Goal: Task Accomplishment & Management: Use online tool/utility

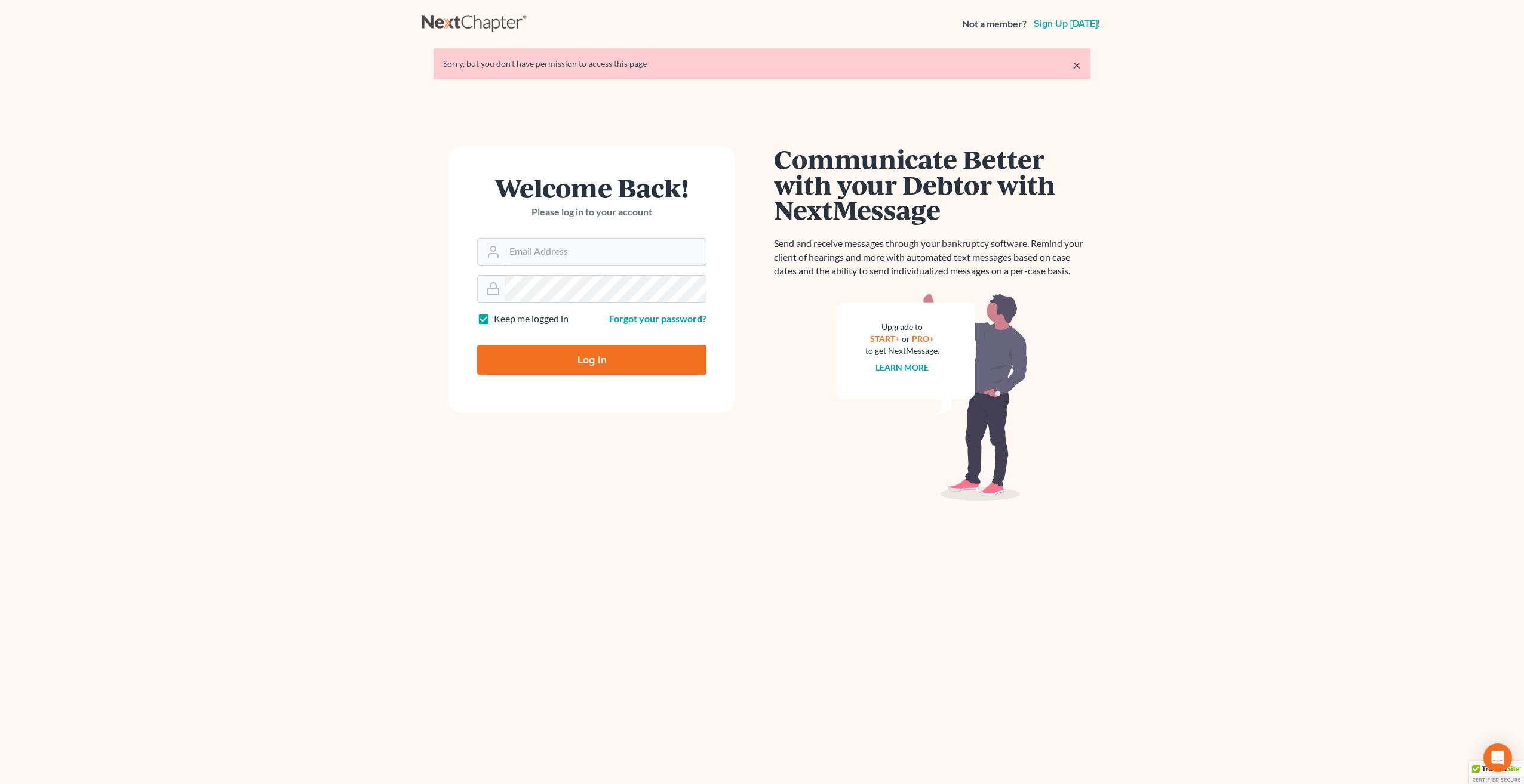
type input "[PERSON_NAME][EMAIL_ADDRESS][PERSON_NAME][DOMAIN_NAME]"
click at [636, 371] on input "Log In" at bounding box center [591, 359] width 229 height 30
type input "Thinking..."
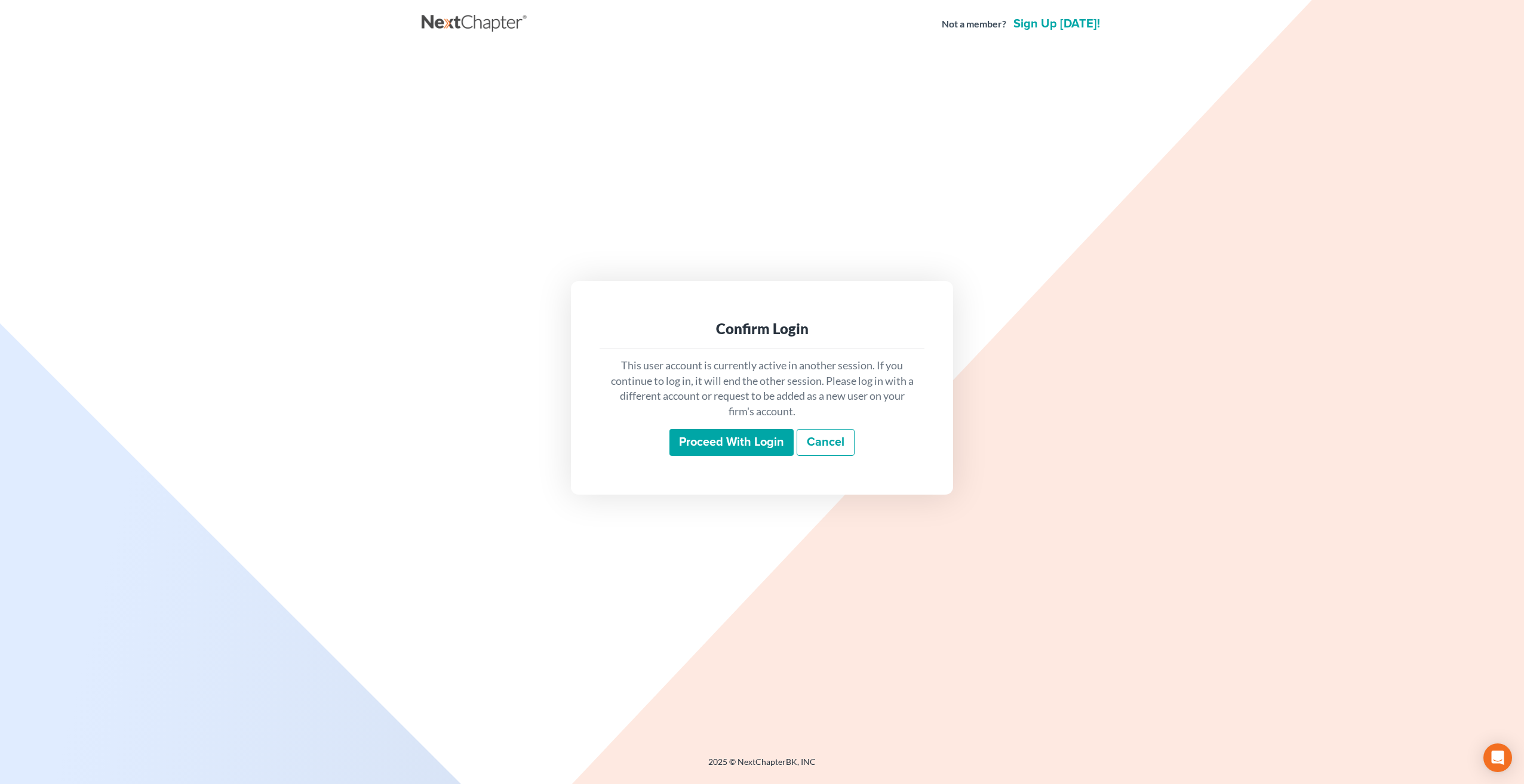
click at [705, 441] on input "Proceed with login" at bounding box center [731, 442] width 124 height 27
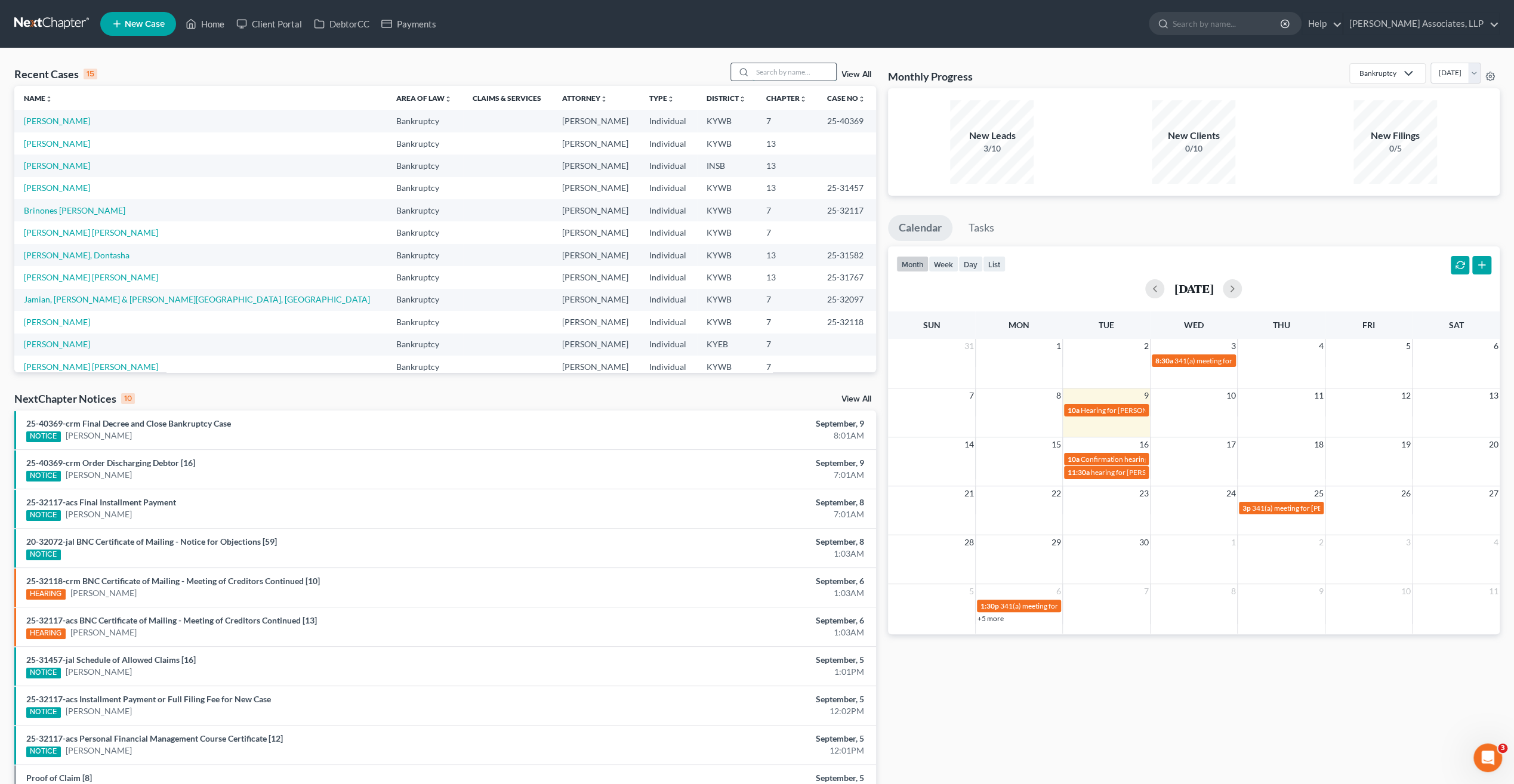
click at [768, 74] on input "search" at bounding box center [795, 72] width 83 height 17
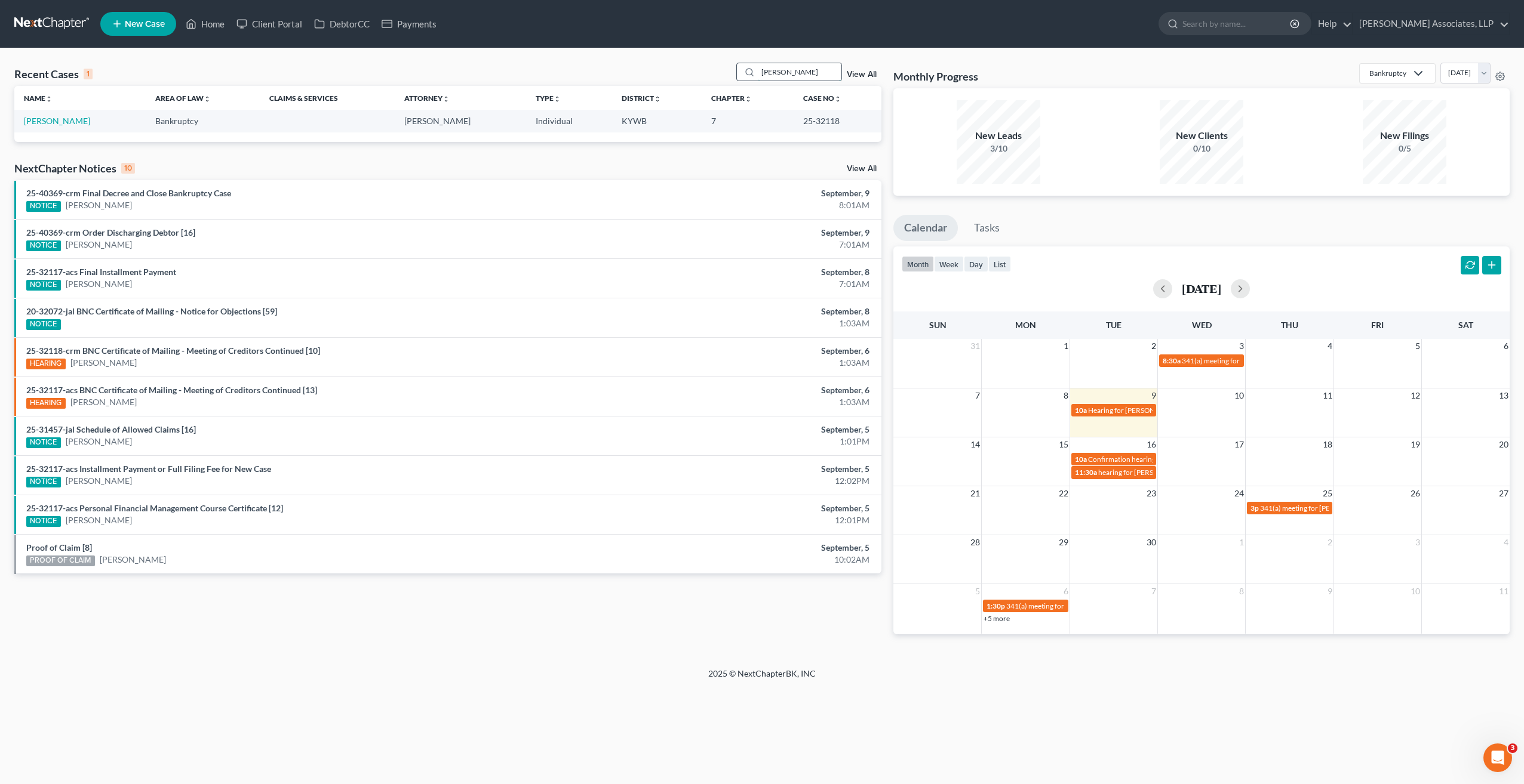
type input "[PERSON_NAME]"
click at [71, 121] on link "[PERSON_NAME]" at bounding box center [57, 120] width 66 height 10
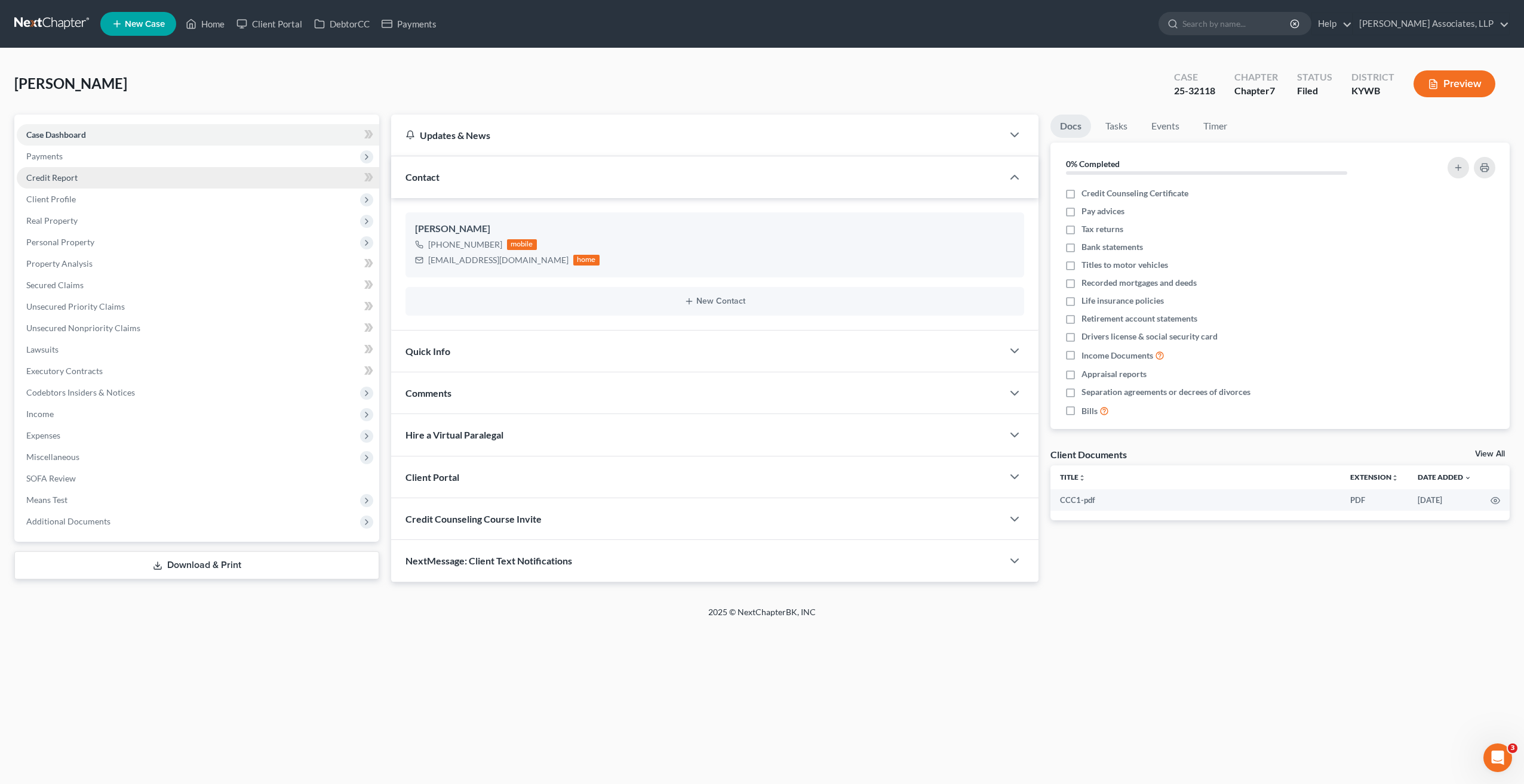
click at [71, 177] on span "Credit Report" at bounding box center [51, 178] width 51 height 10
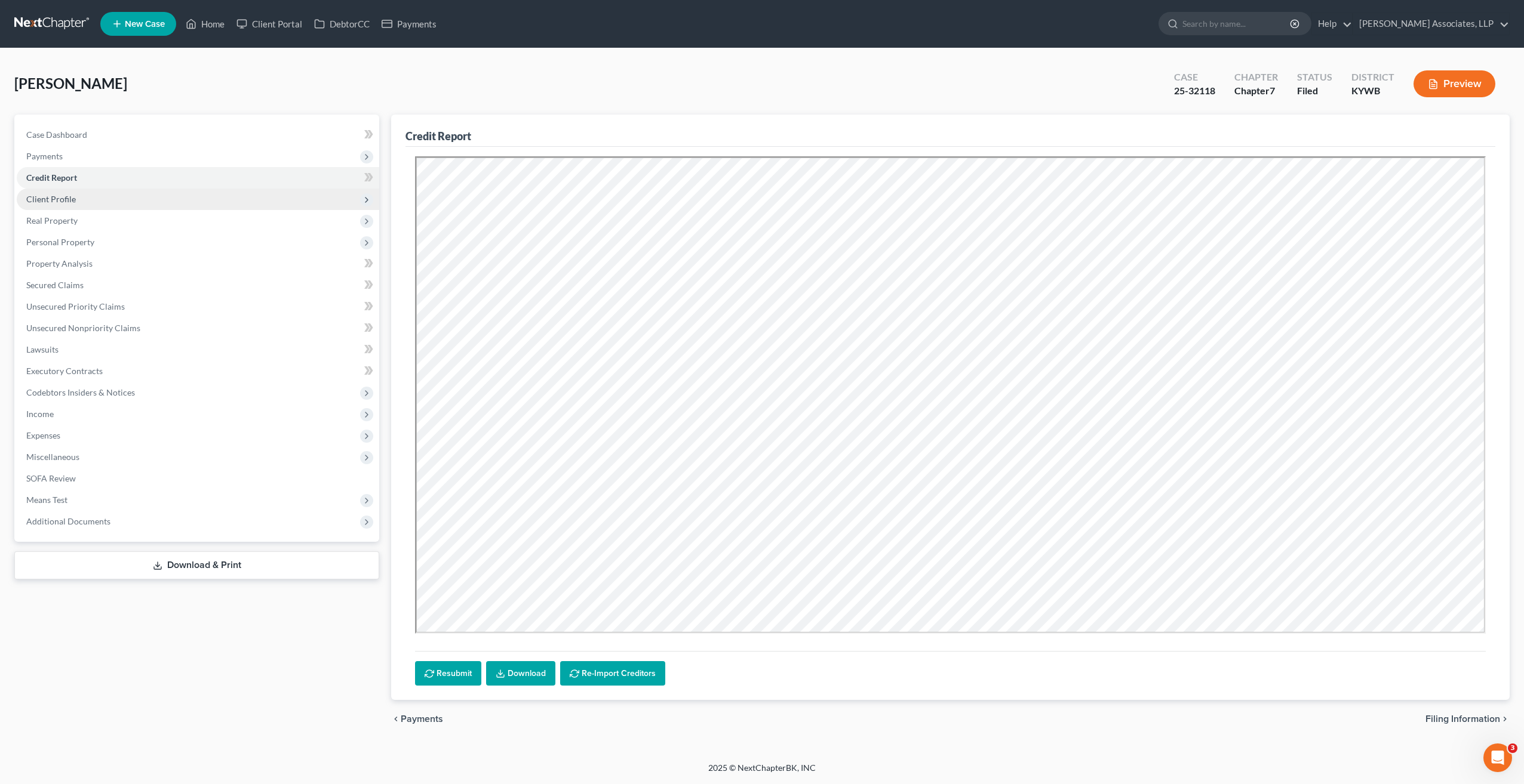
click at [75, 199] on span "Client Profile" at bounding box center [197, 199] width 362 height 21
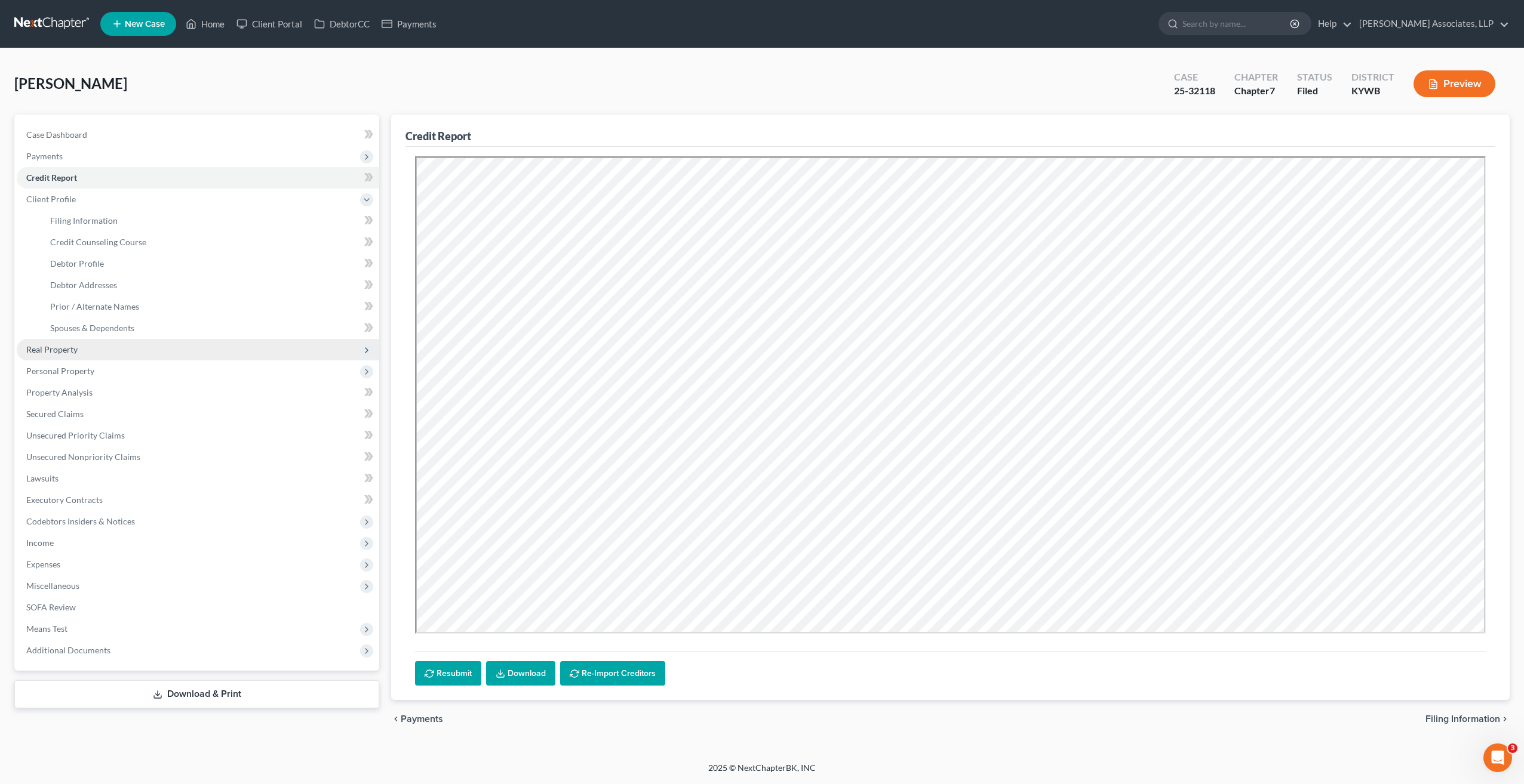
click at [72, 350] on span "Real Property" at bounding box center [51, 349] width 51 height 10
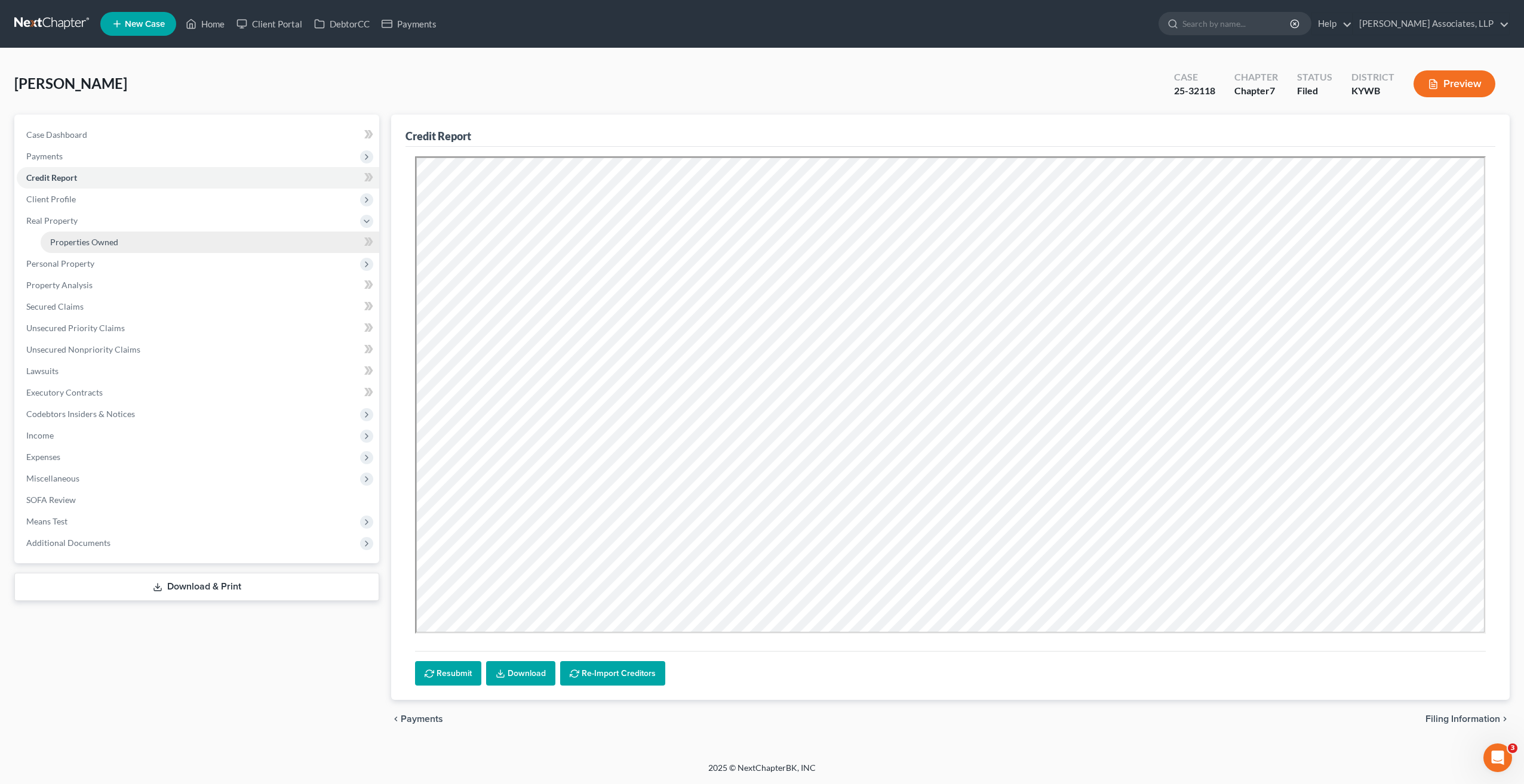
click at [83, 245] on span "Properties Owned" at bounding box center [84, 242] width 68 height 10
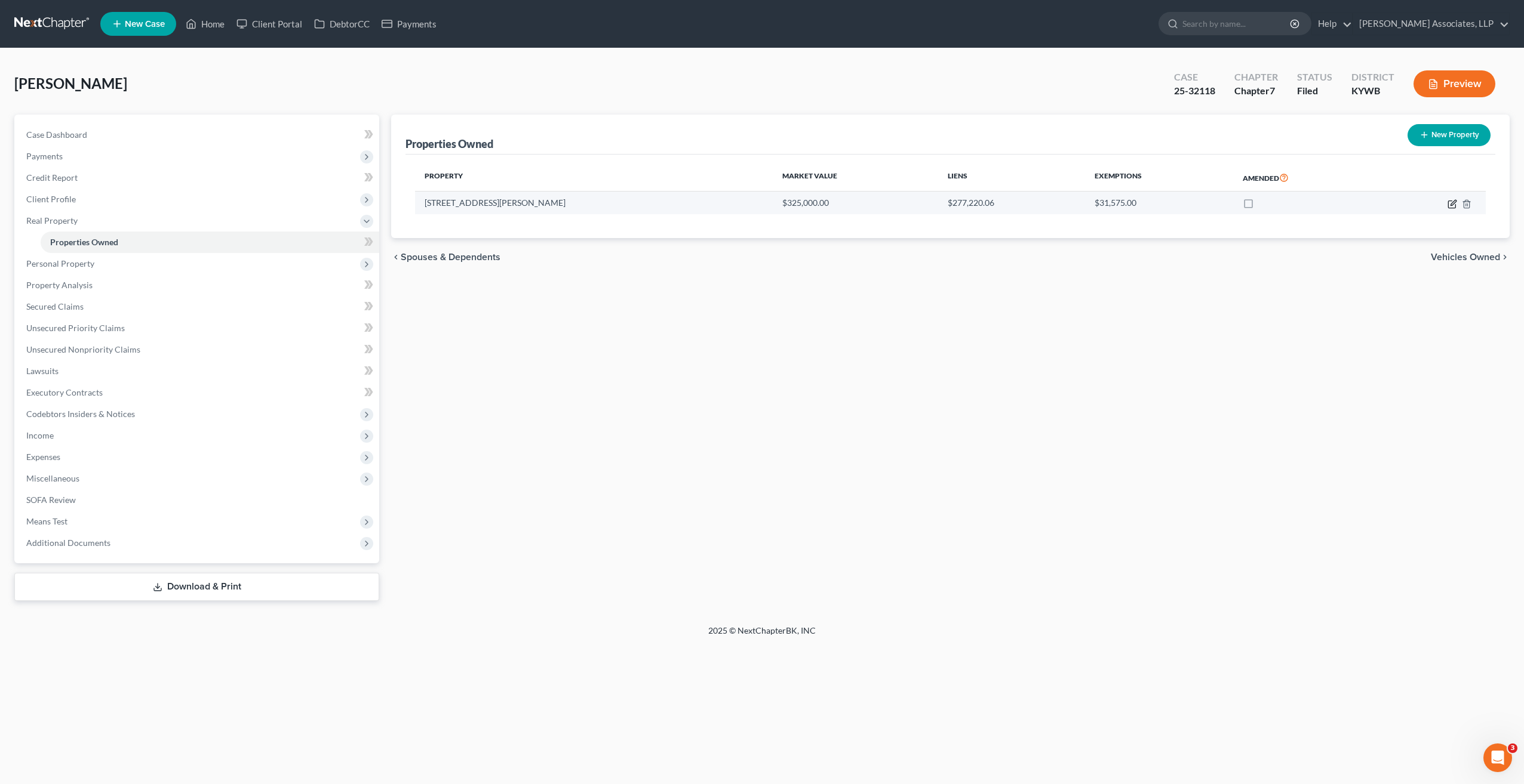
click at [1451, 202] on icon "button" at bounding box center [1452, 204] width 10 height 10
select select "18"
select select "55"
select select "3"
select select "0"
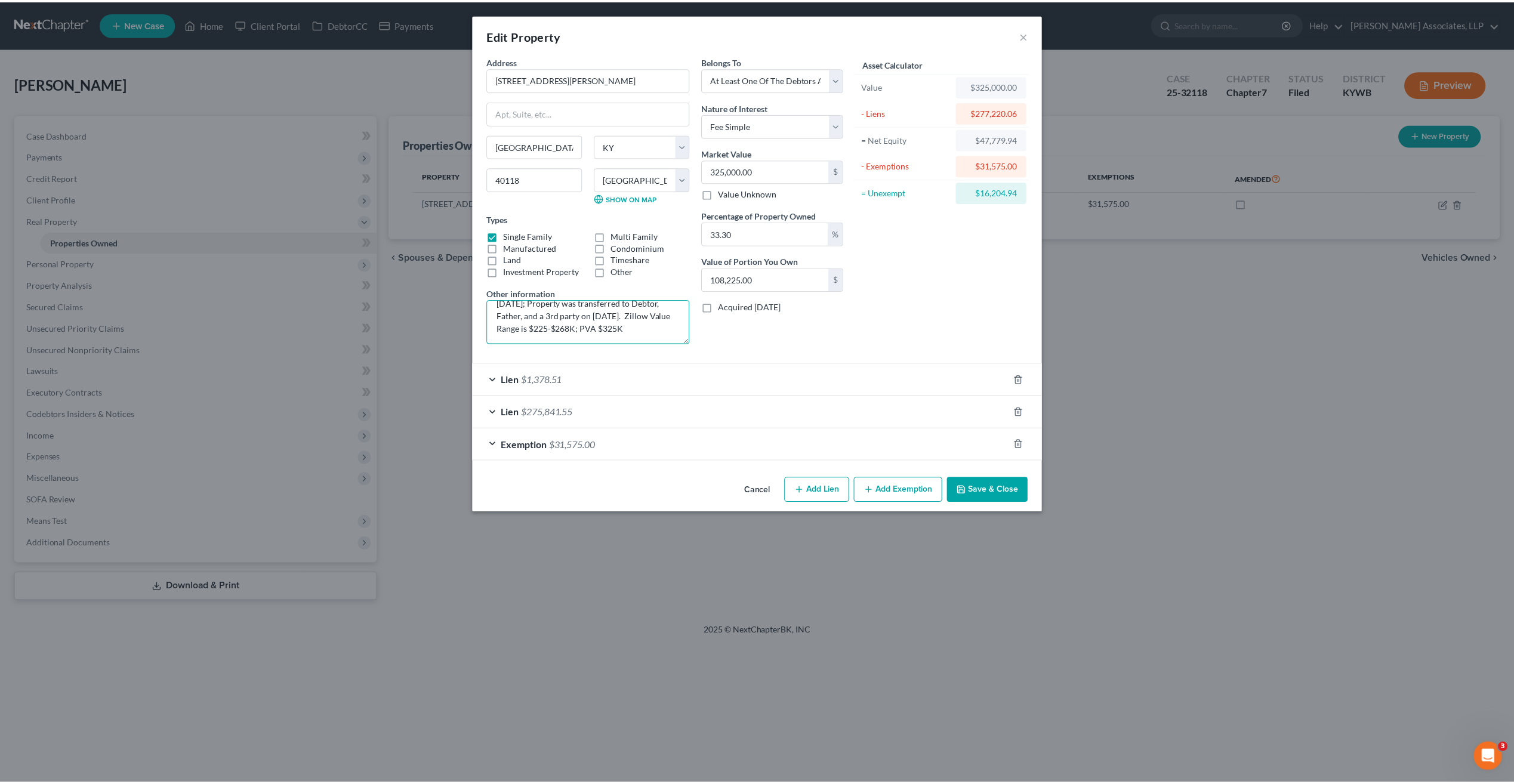
scroll to position [38, 0]
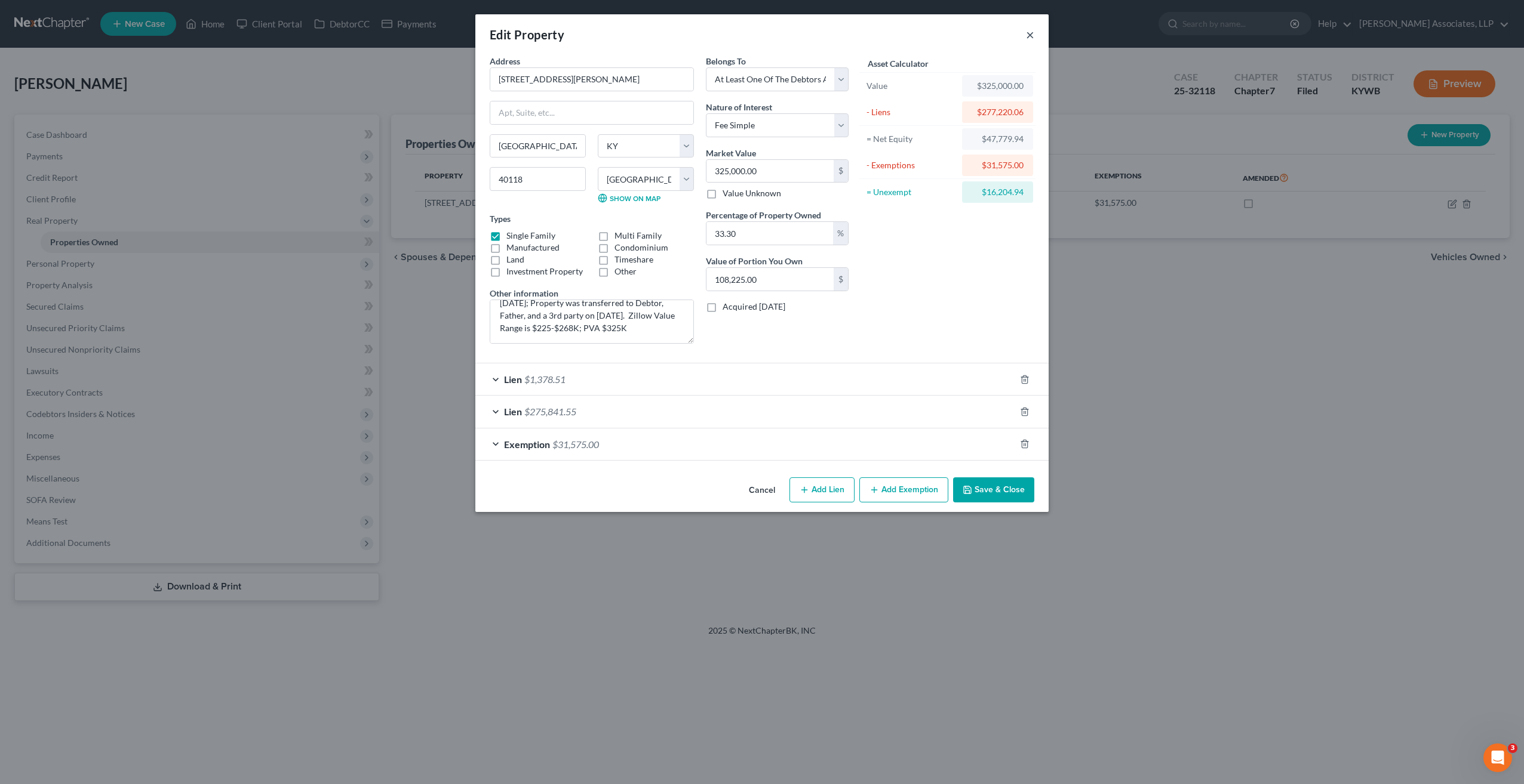
click at [1030, 35] on button "×" at bounding box center [1030, 34] width 9 height 15
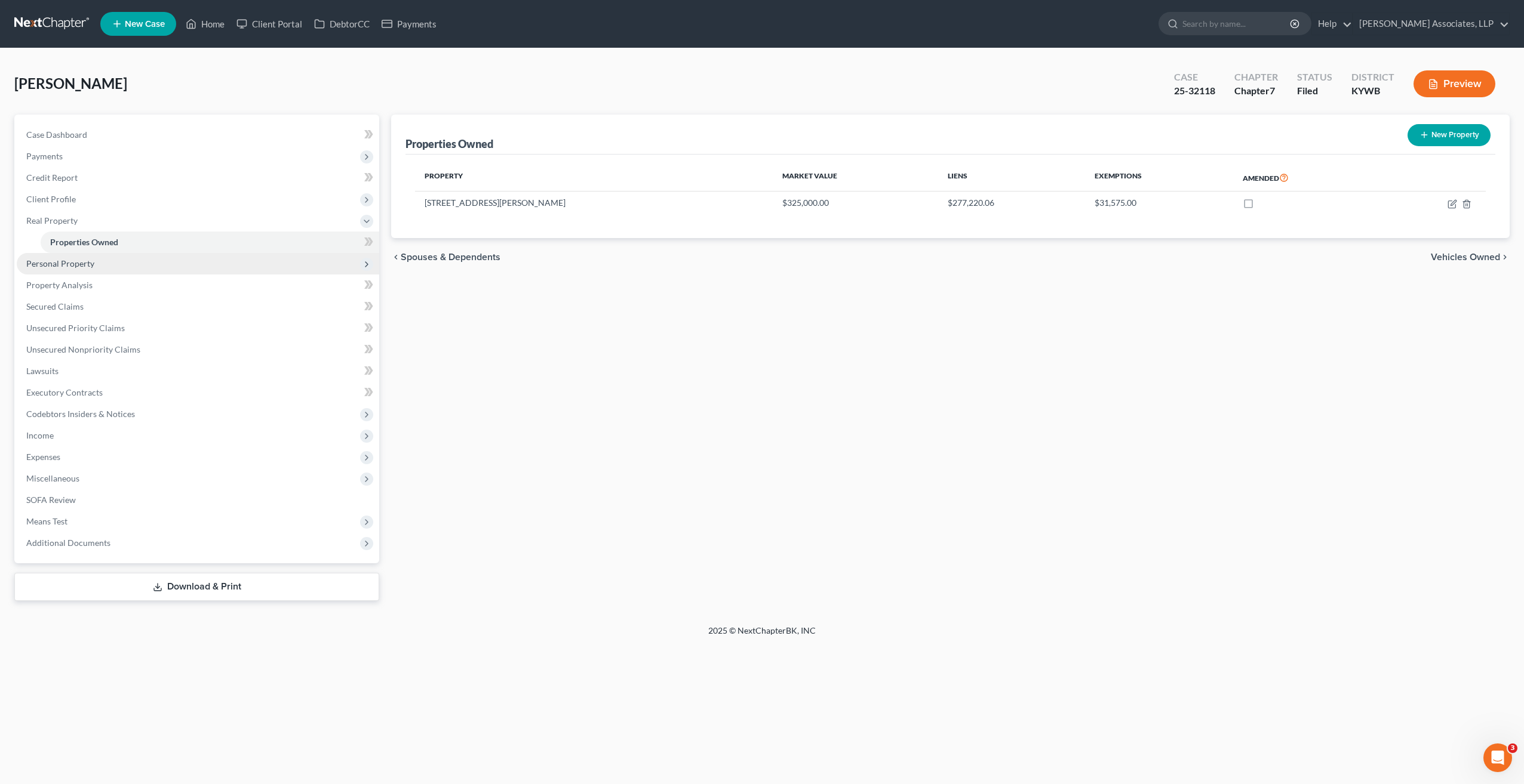
click at [98, 264] on span "Personal Property" at bounding box center [197, 264] width 362 height 21
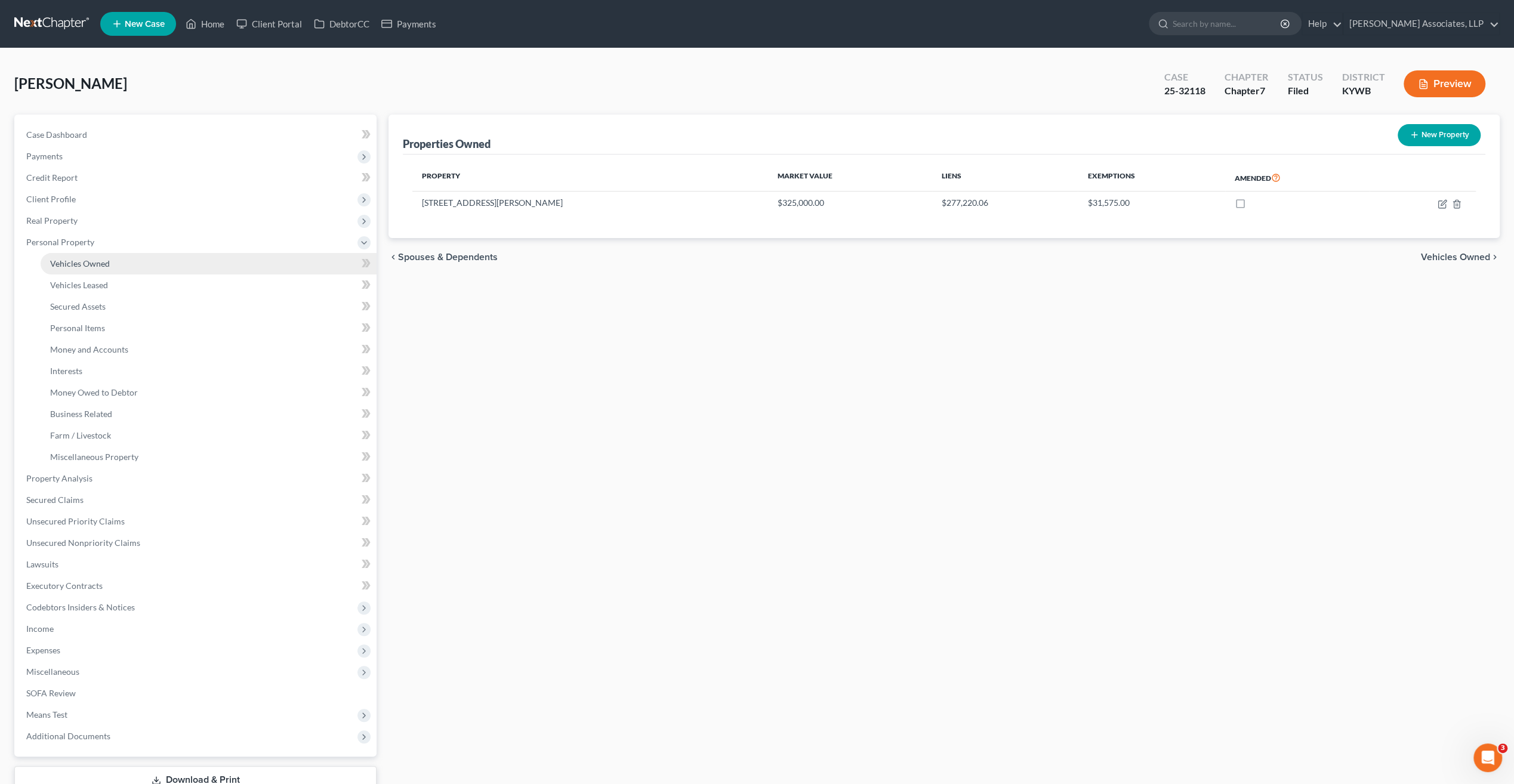
click at [102, 266] on span "Vehicles Owned" at bounding box center [81, 263] width 60 height 10
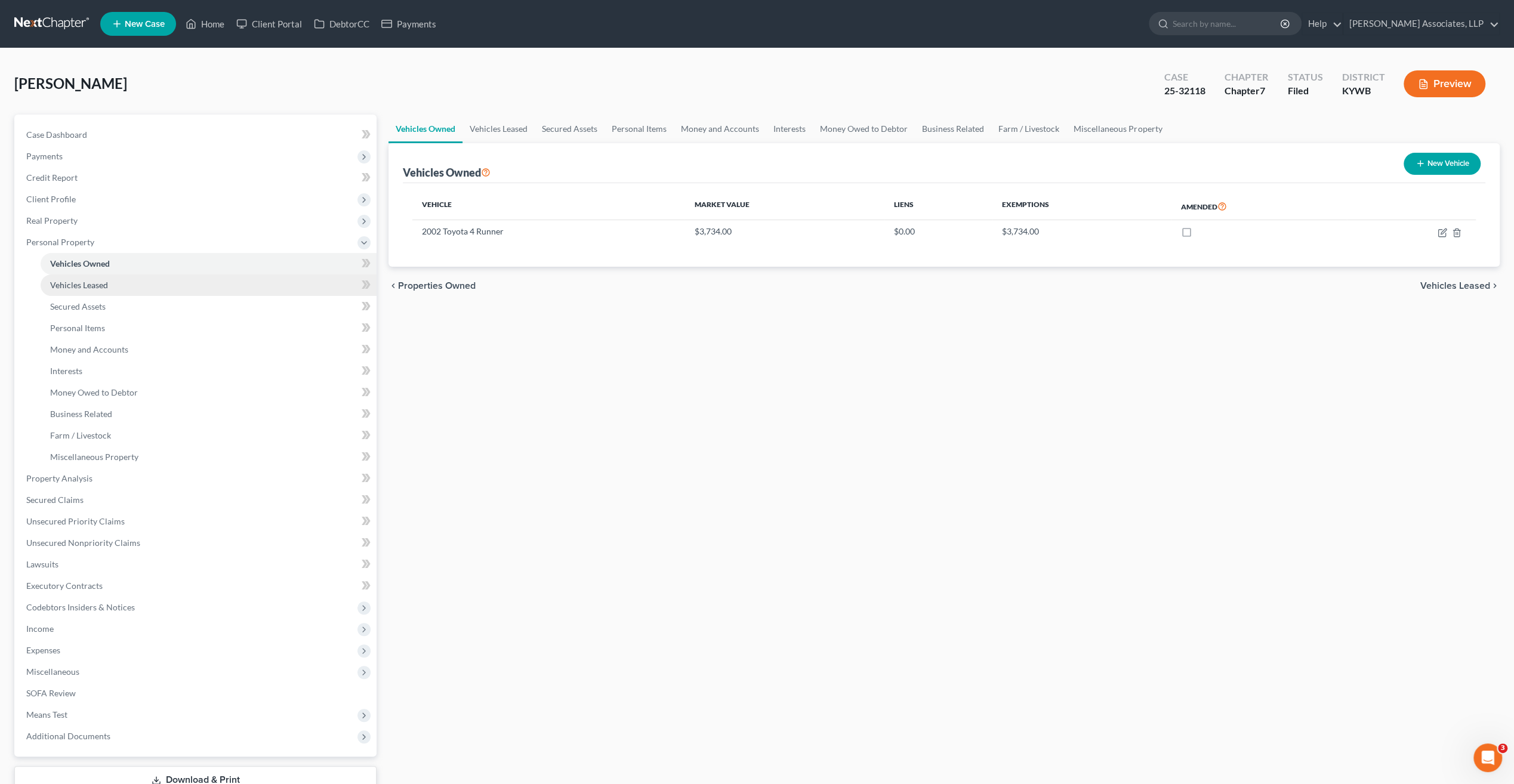
click at [103, 285] on span "Vehicles Leased" at bounding box center [80, 284] width 58 height 10
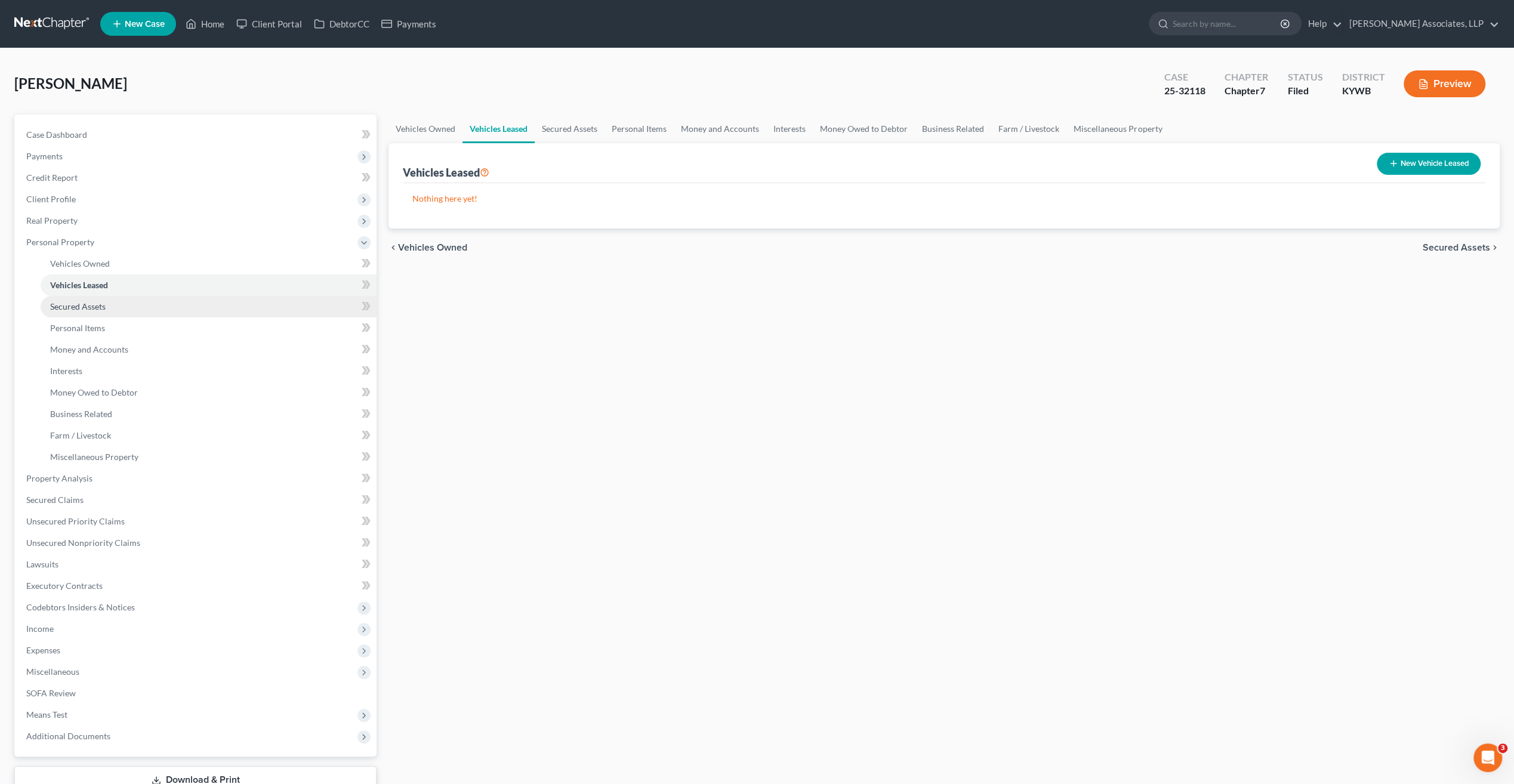
click at [96, 310] on span "Secured Assets" at bounding box center [78, 307] width 55 height 10
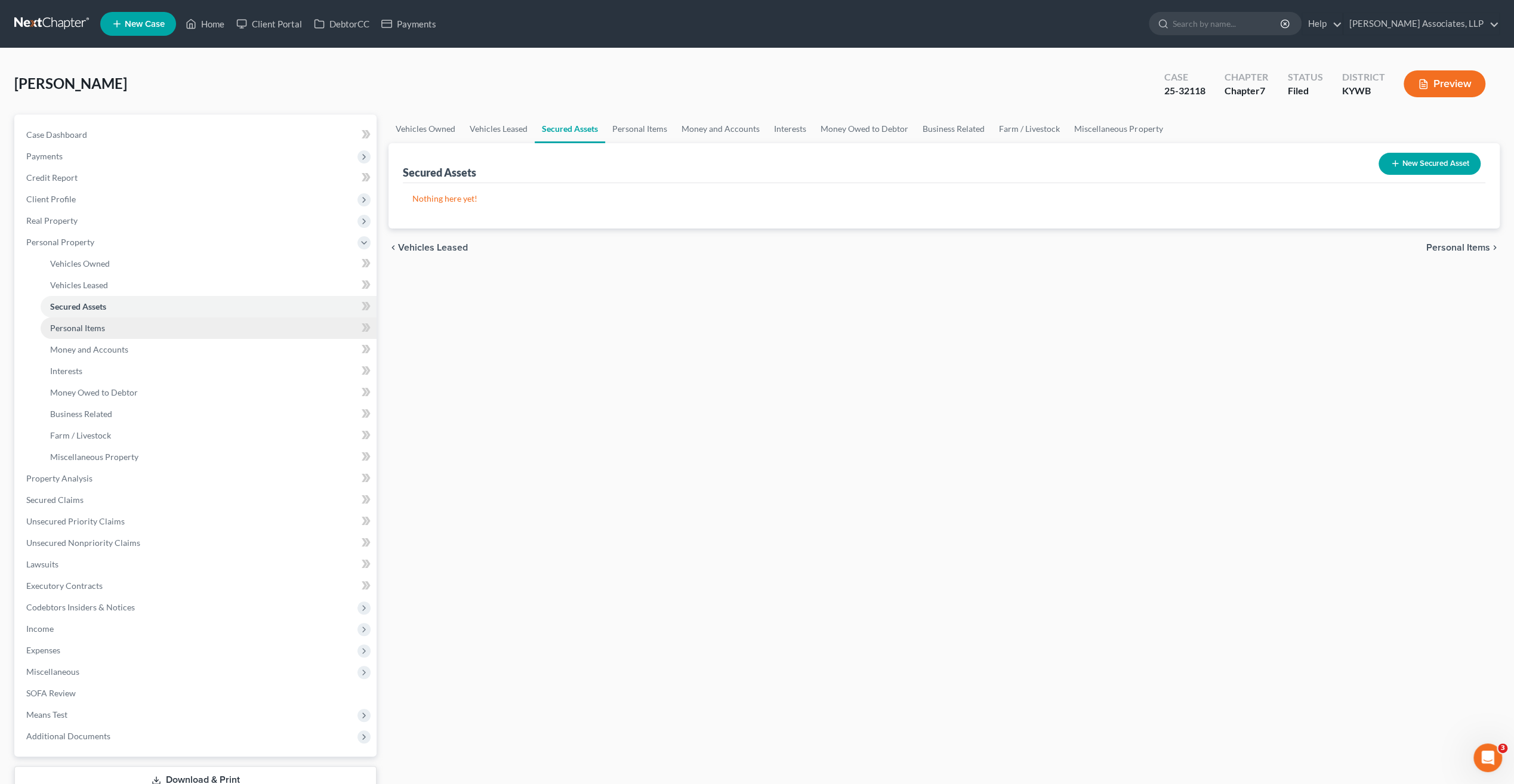
click at [93, 330] on span "Personal Items" at bounding box center [78, 328] width 55 height 10
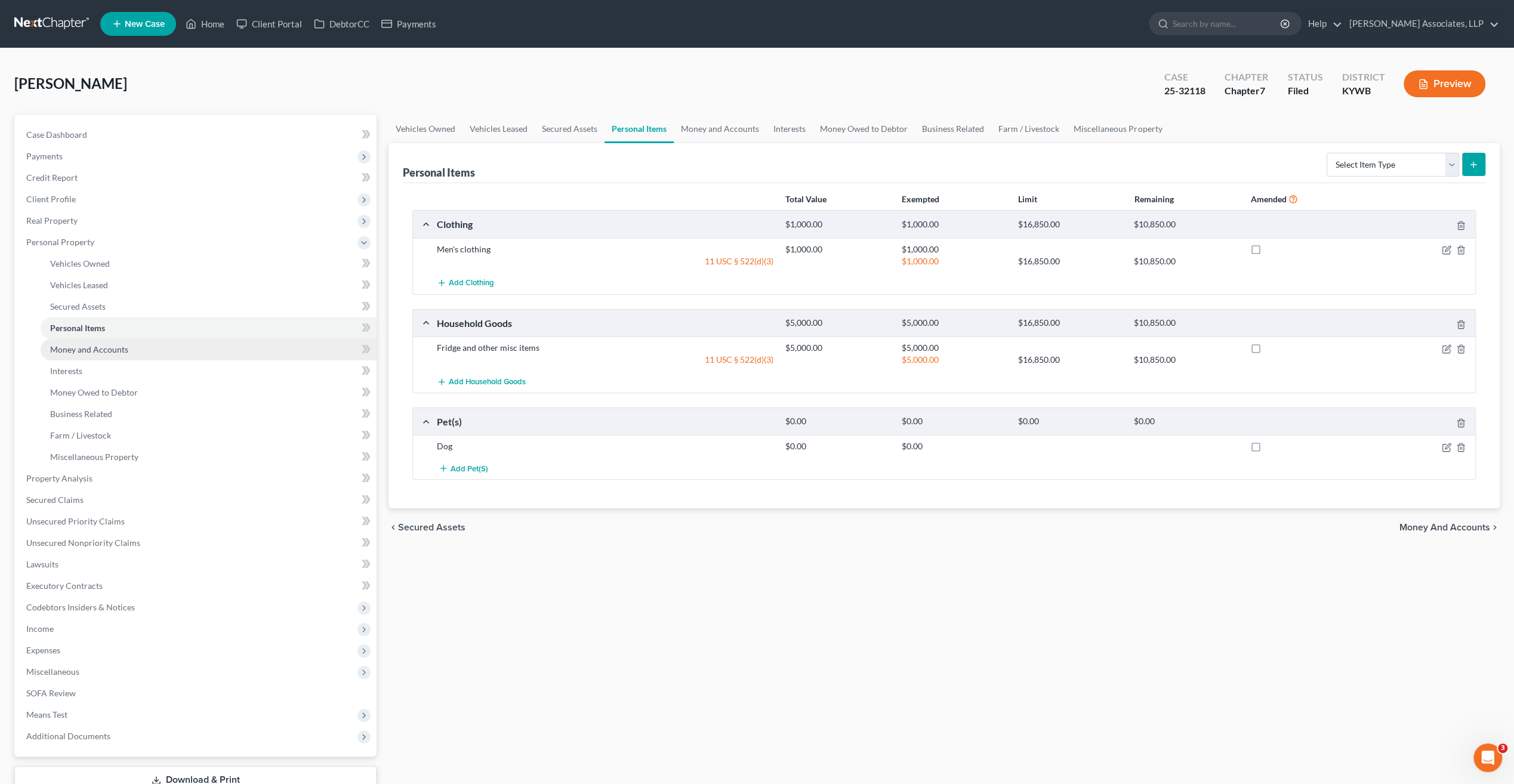
click at [97, 348] on span "Money and Accounts" at bounding box center [89, 349] width 79 height 10
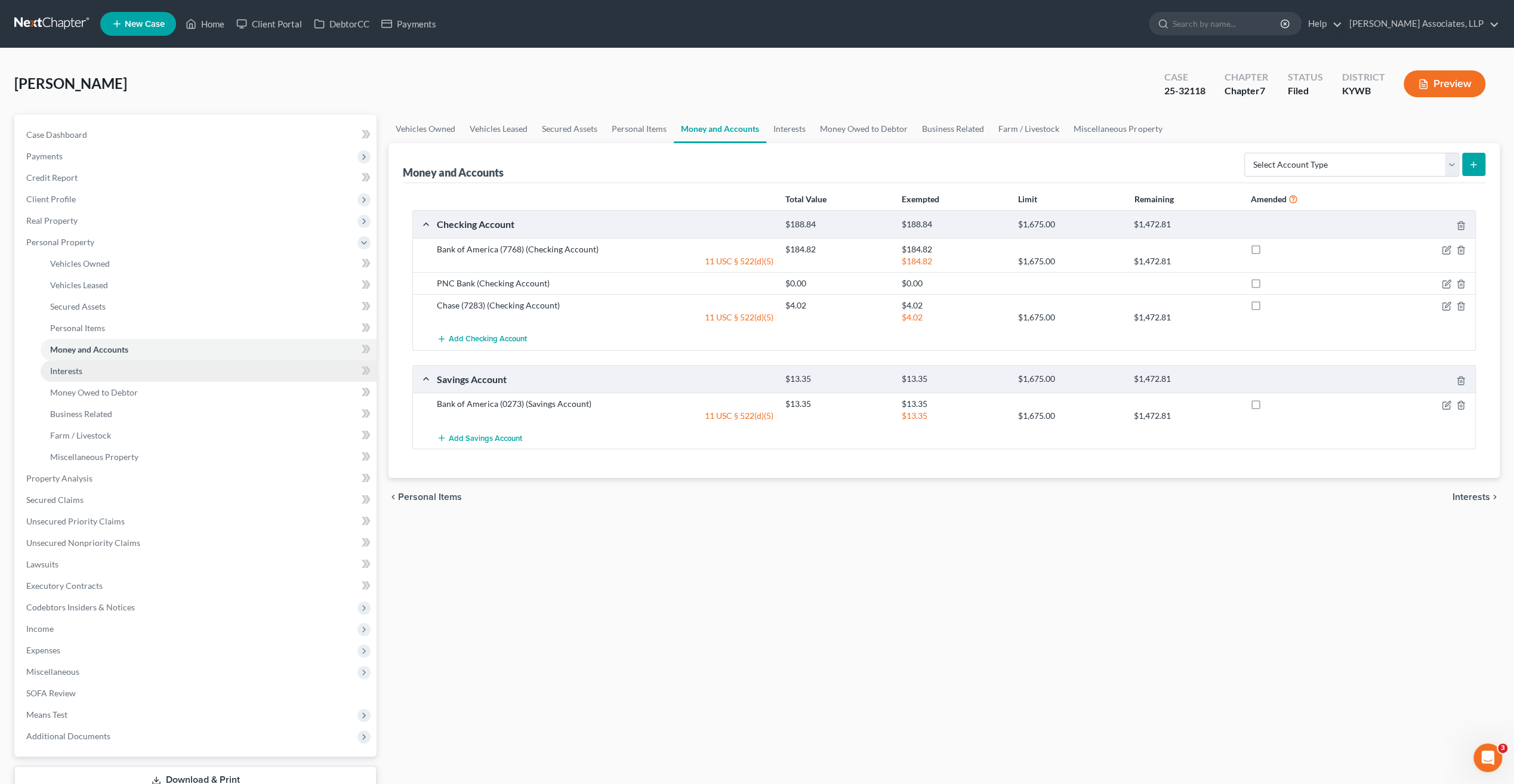
click at [77, 369] on span "Interests" at bounding box center [66, 371] width 32 height 10
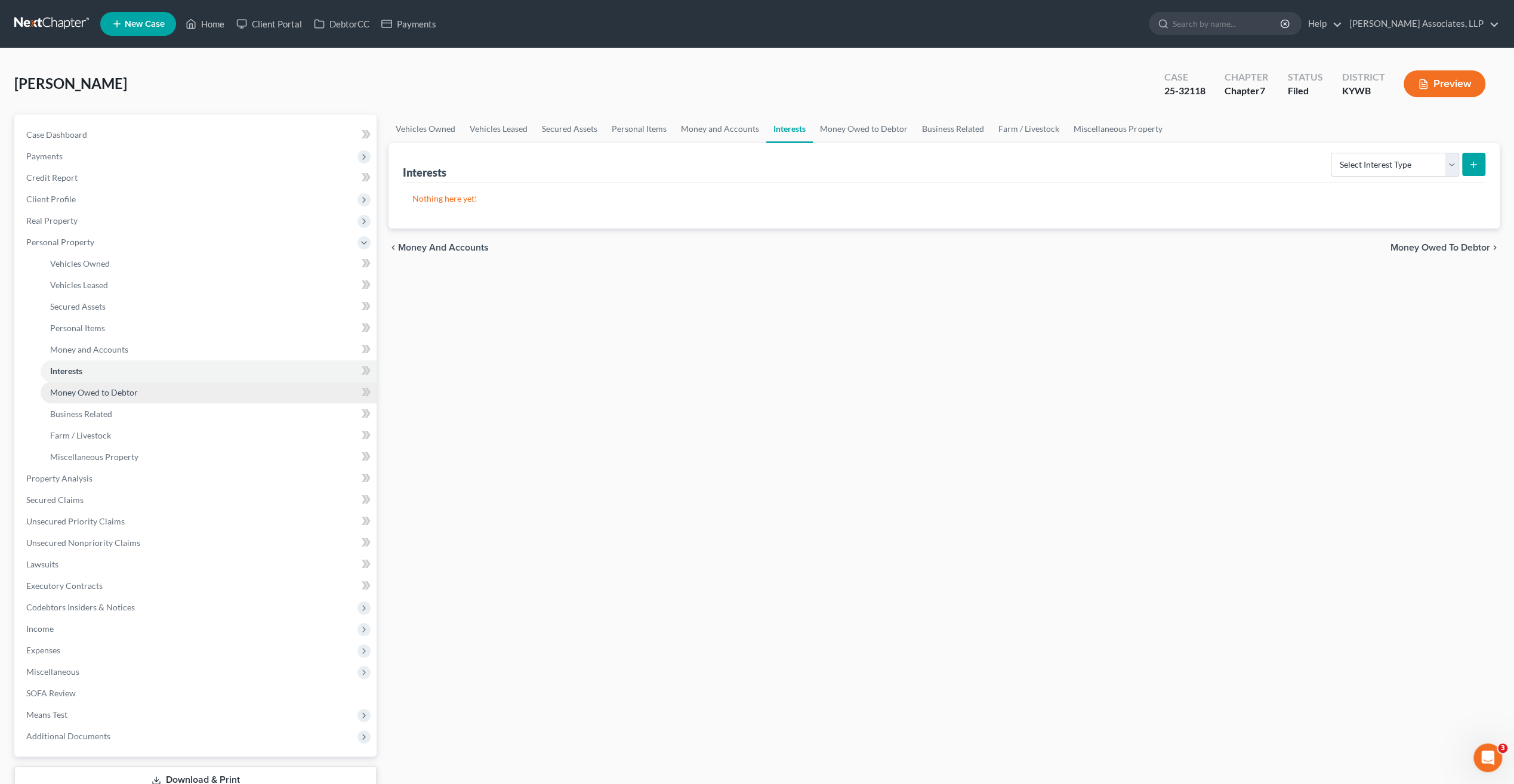
click at [88, 392] on span "Money Owed to Debtor" at bounding box center [94, 392] width 87 height 10
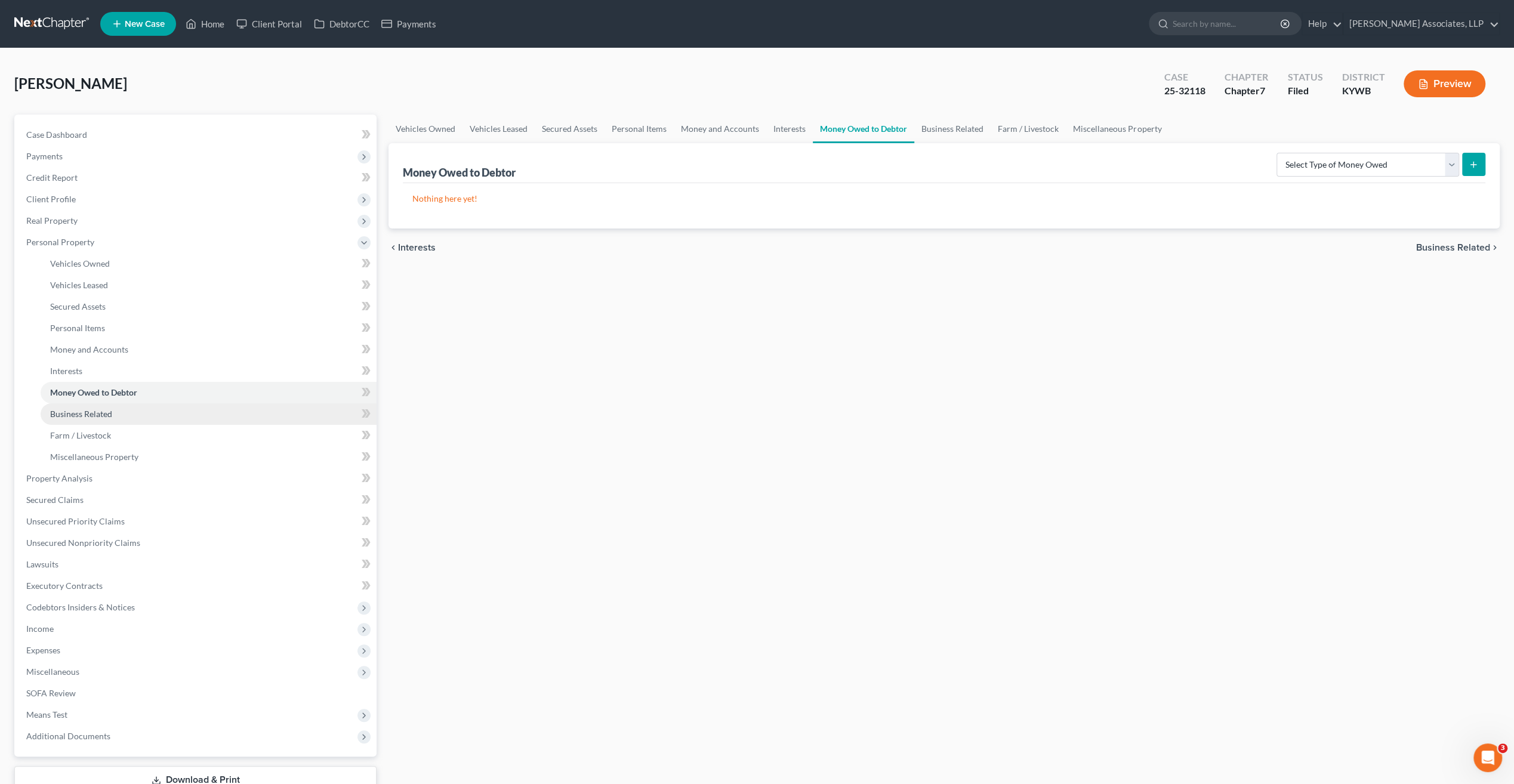
click at [93, 416] on span "Business Related" at bounding box center [82, 413] width 62 height 10
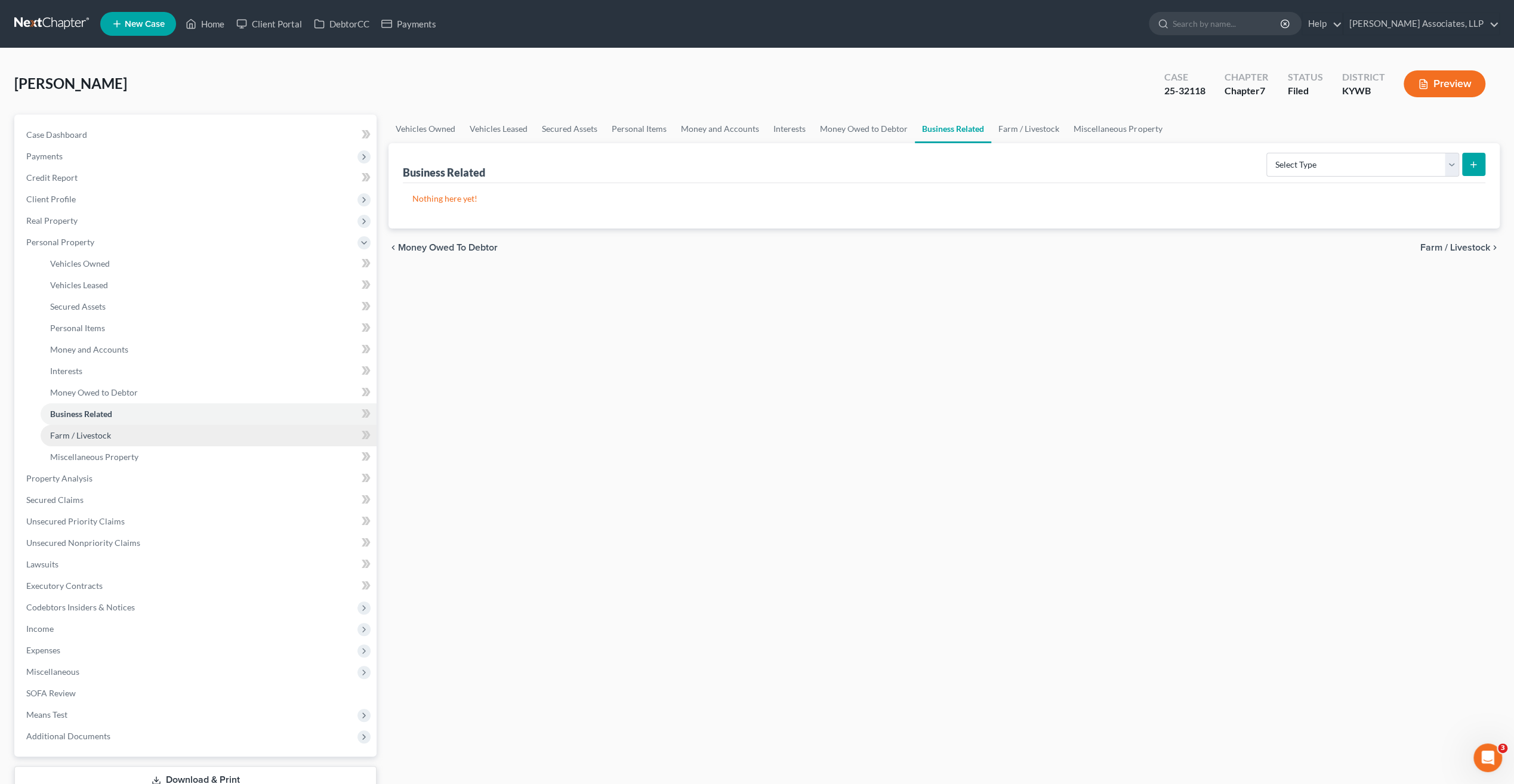
click at [94, 434] on span "Farm / Livestock" at bounding box center [81, 435] width 61 height 10
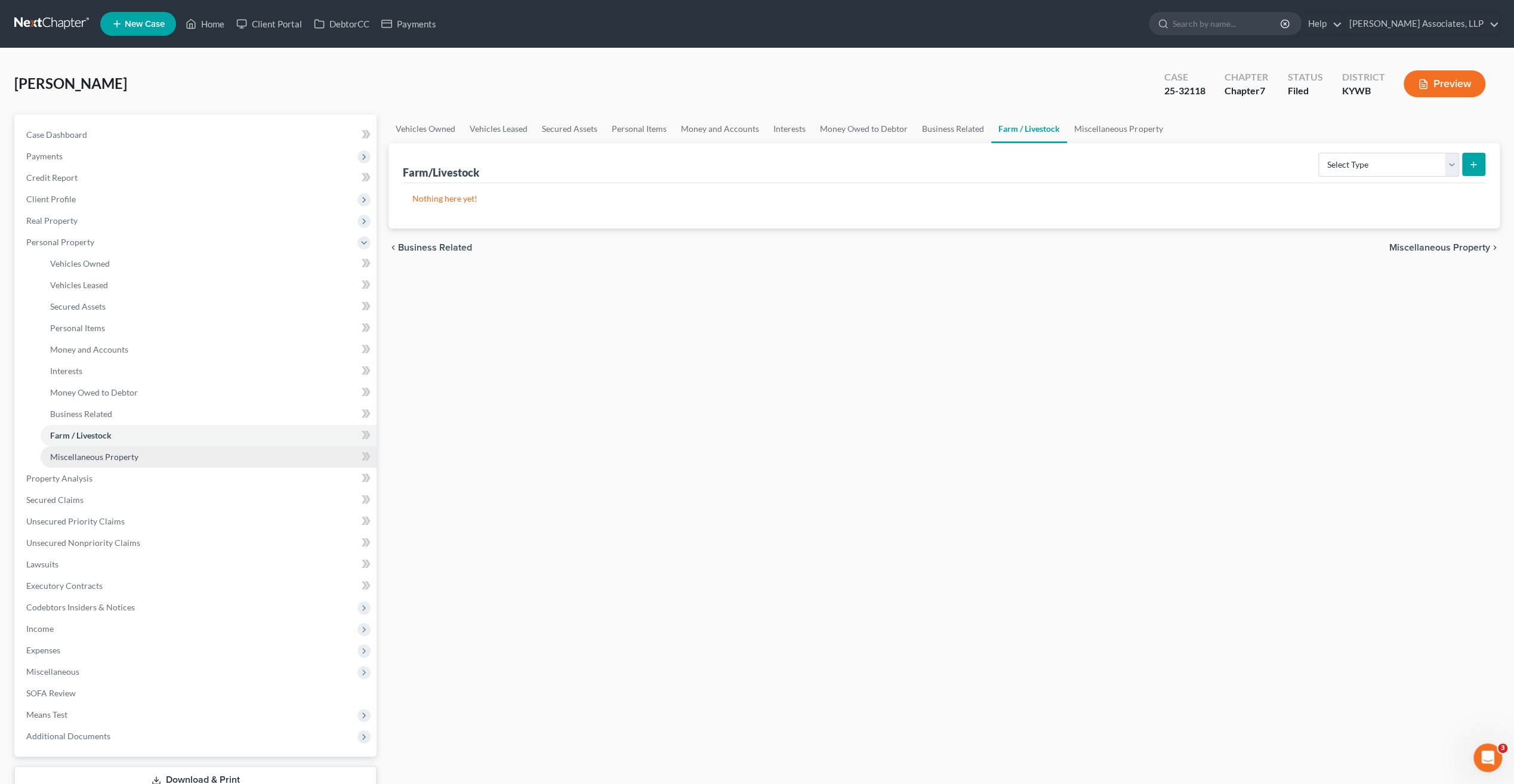
click at [99, 453] on span "Miscellaneous Property" at bounding box center [94, 457] width 88 height 10
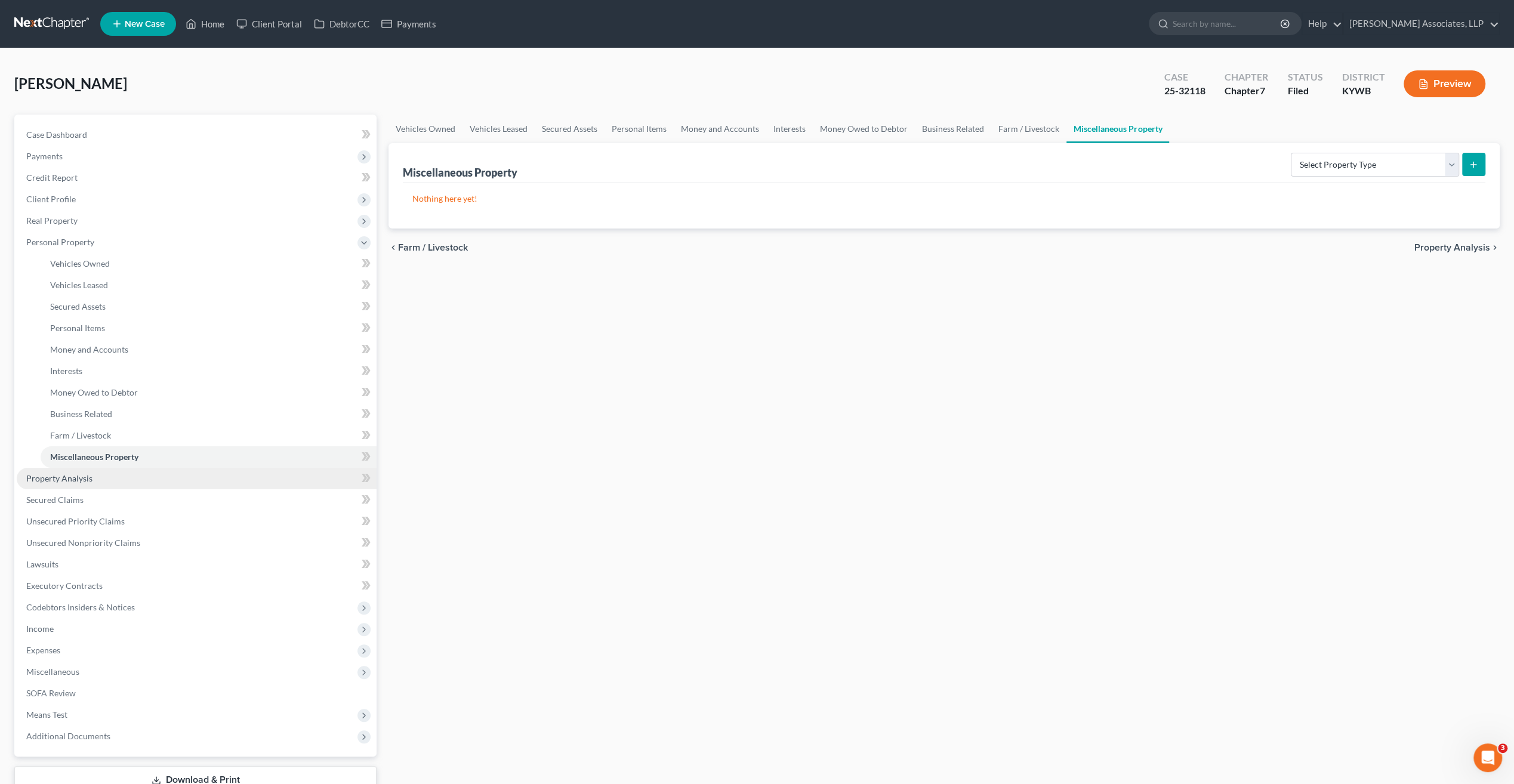
click at [73, 481] on span "Property Analysis" at bounding box center [59, 478] width 66 height 10
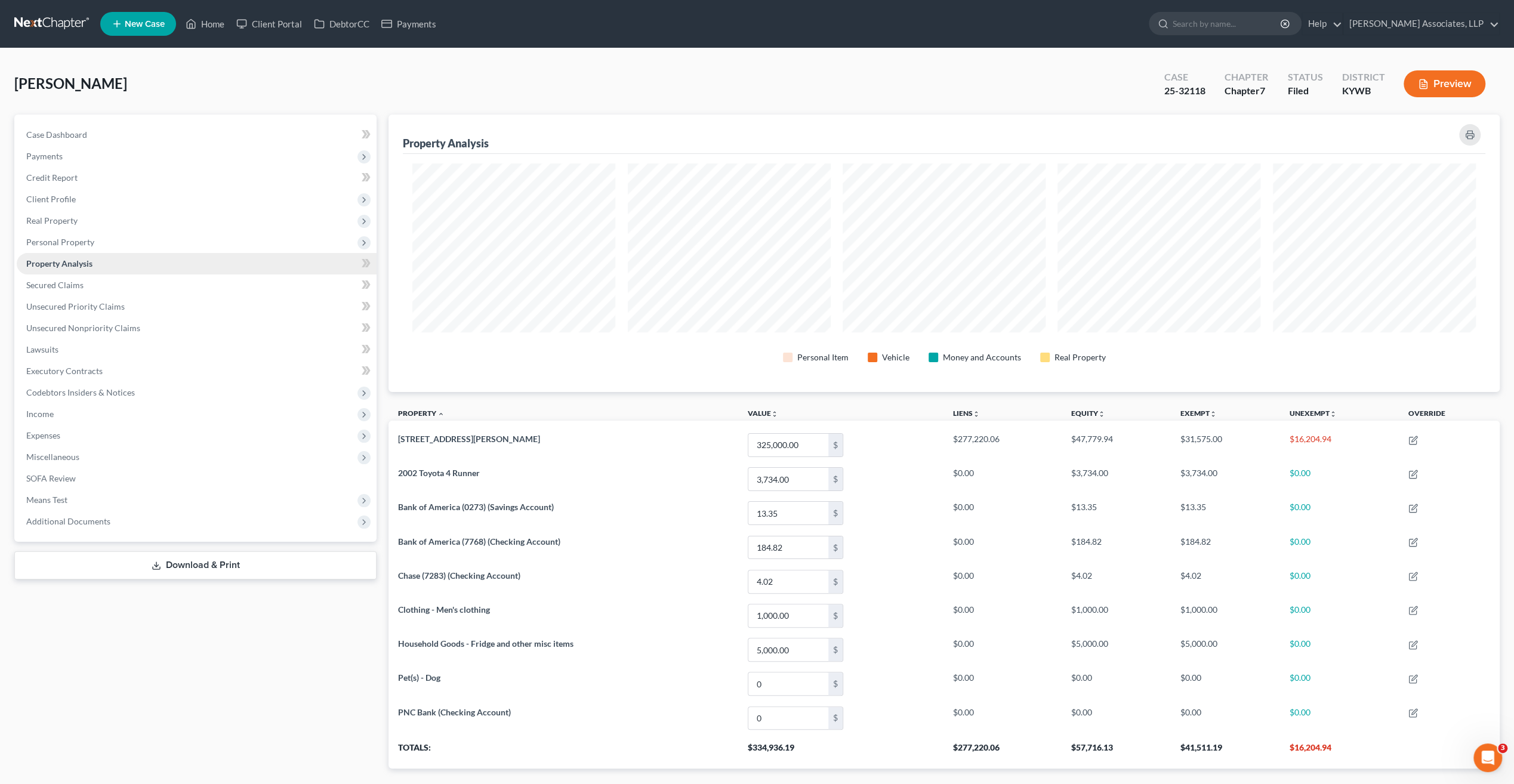
scroll to position [277, 1111]
click at [59, 284] on span "Secured Claims" at bounding box center [54, 284] width 57 height 10
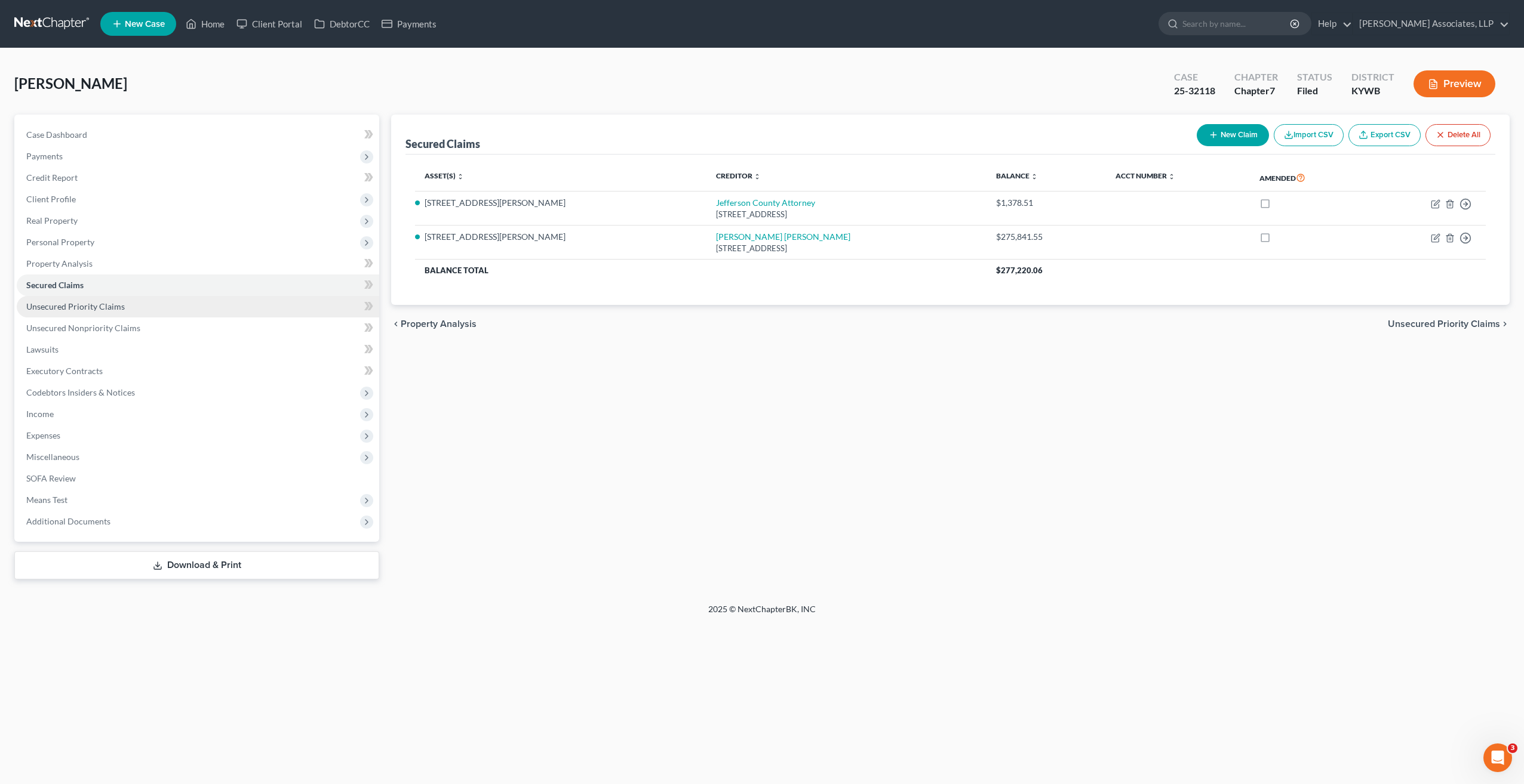
click at [66, 307] on span "Unsecured Priority Claims" at bounding box center [75, 307] width 98 height 10
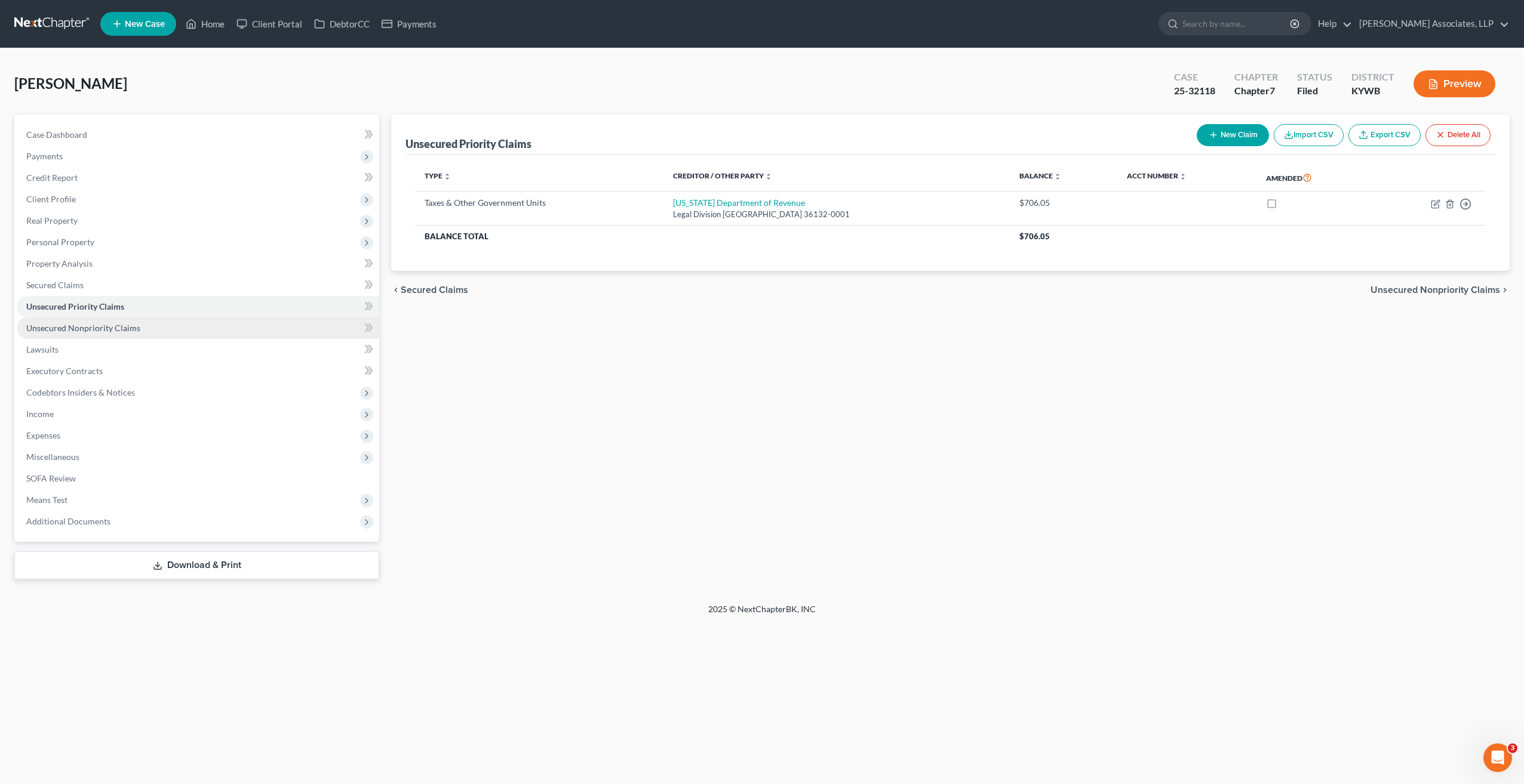
click at [66, 328] on span "Unsecured Nonpriority Claims" at bounding box center [83, 328] width 114 height 10
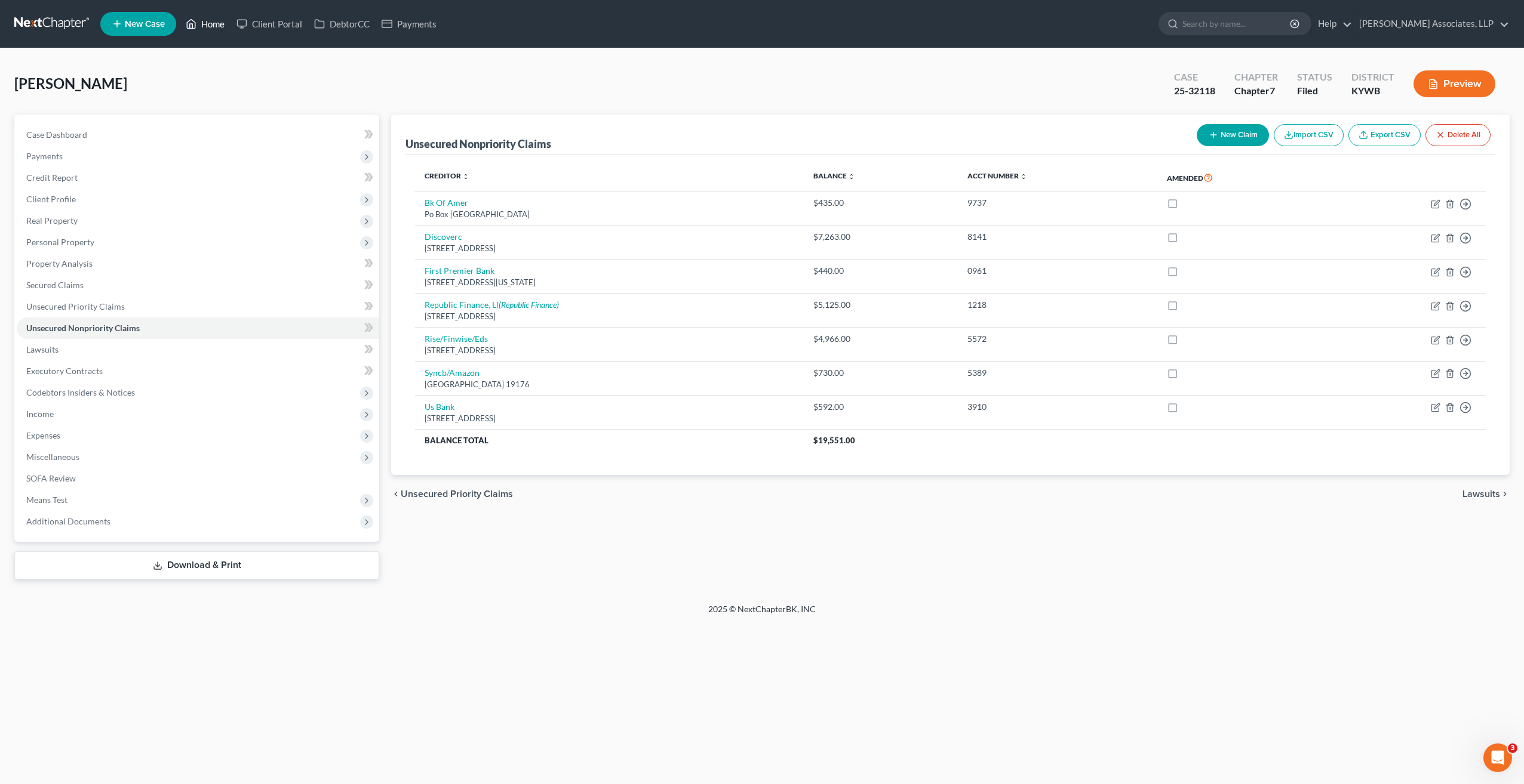
click at [216, 26] on link "Home" at bounding box center [205, 24] width 50 height 21
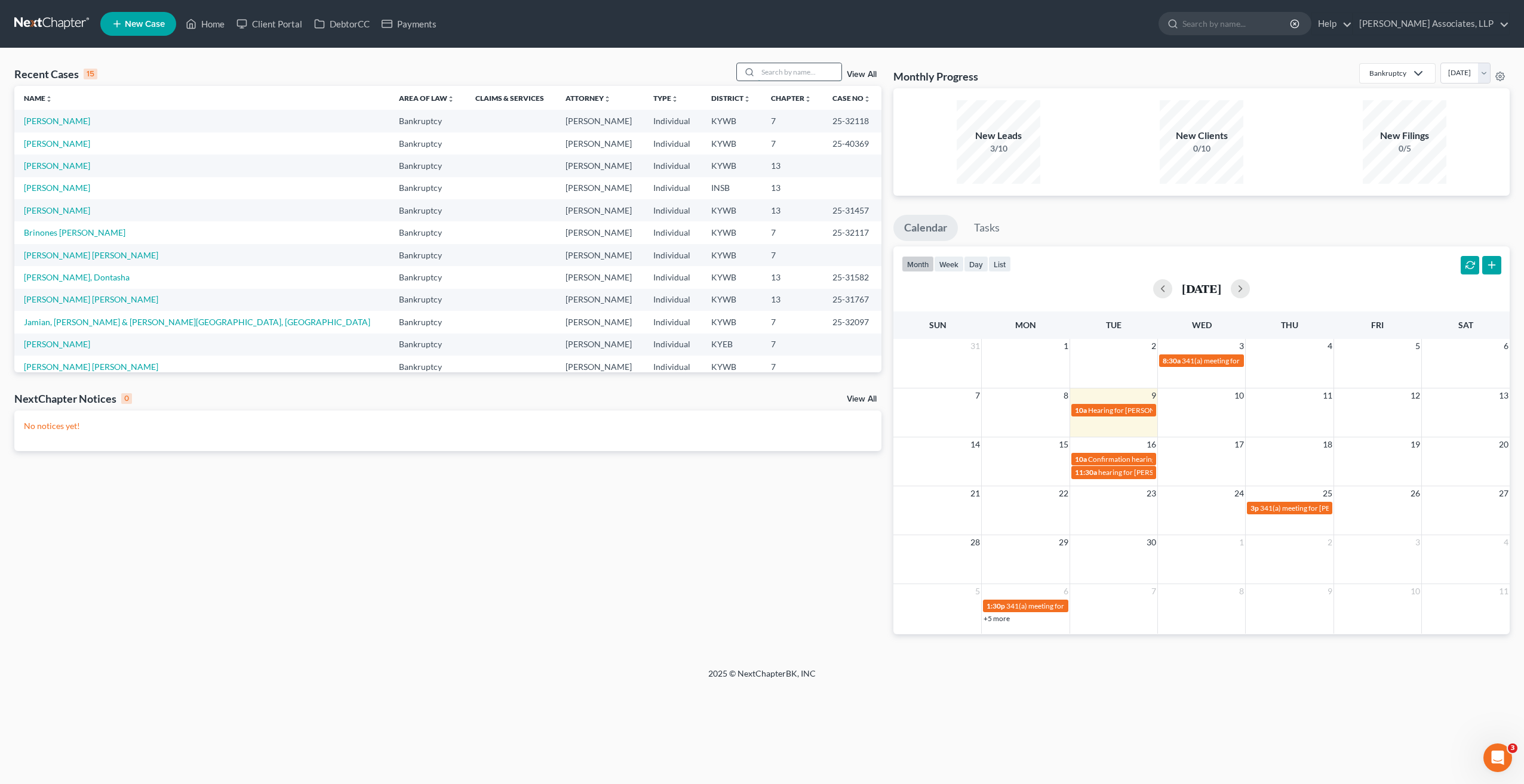
click at [809, 73] on input "search" at bounding box center [799, 72] width 83 height 17
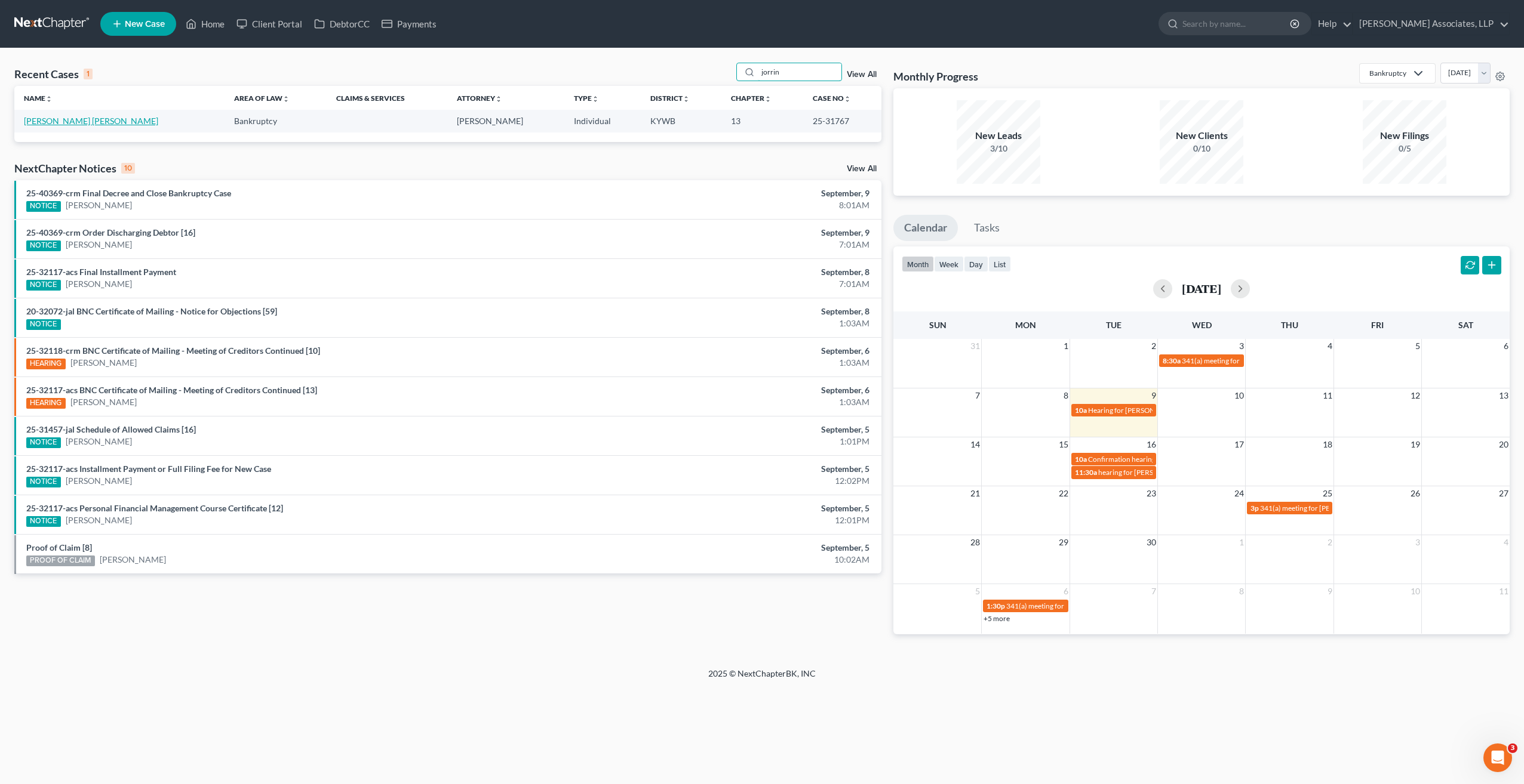
type input "jorrin"
click at [83, 121] on link "[PERSON_NAME] [PERSON_NAME]" at bounding box center [91, 120] width 134 height 10
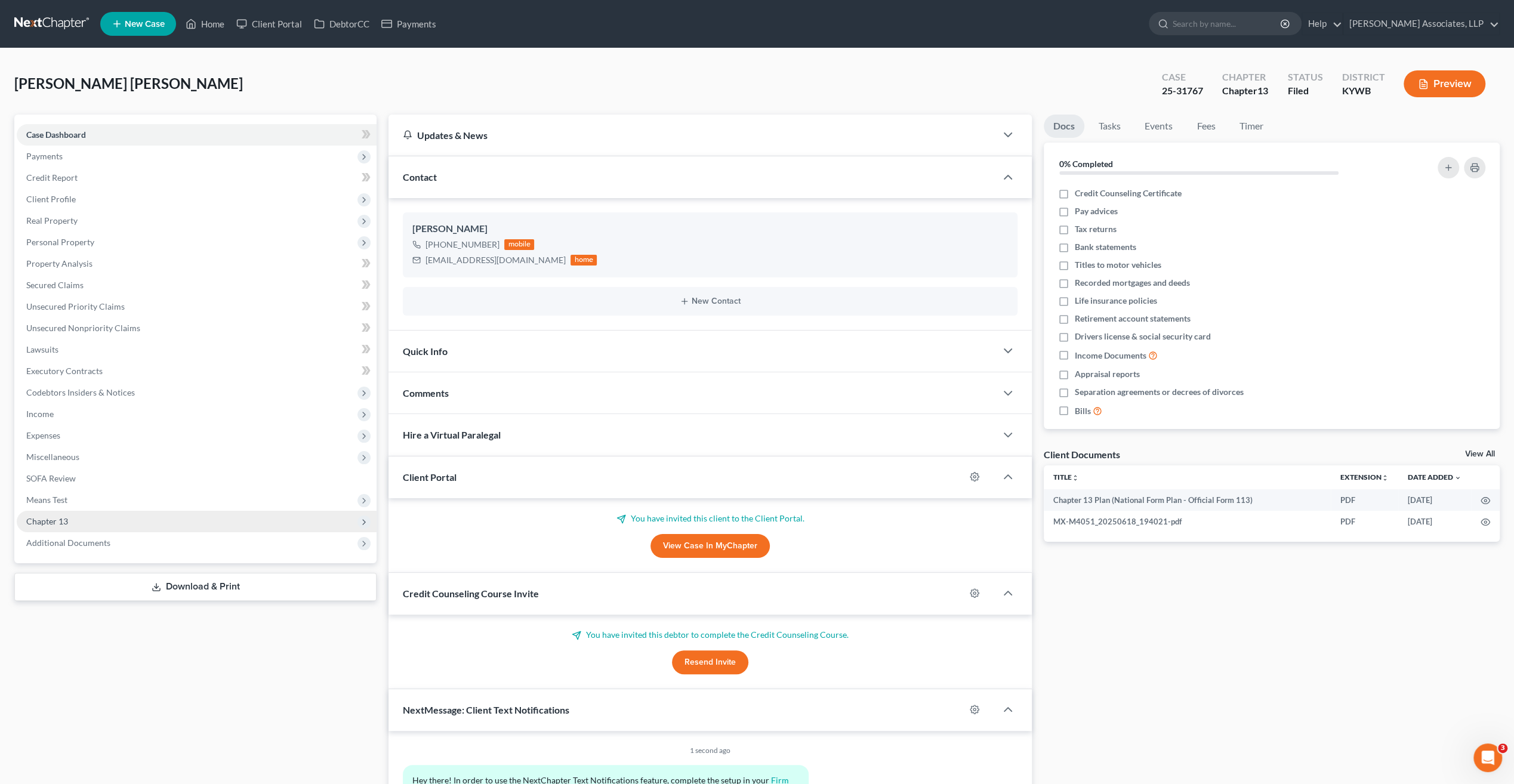
click at [58, 520] on span "Chapter 13" at bounding box center [47, 521] width 42 height 10
click at [73, 563] on span "Chapter 13 Plan" at bounding box center [81, 564] width 60 height 10
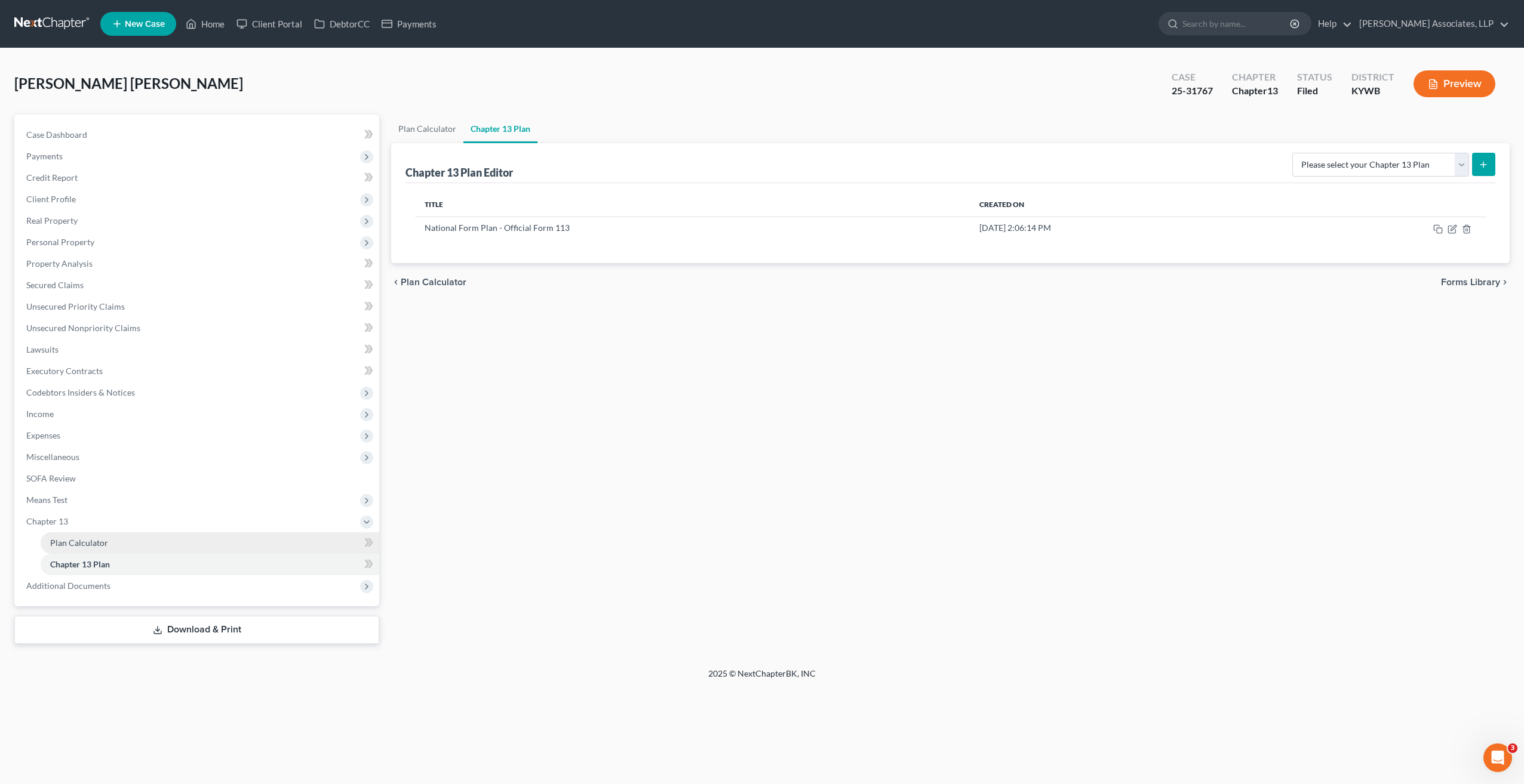
click at [90, 545] on span "Plan Calculator" at bounding box center [80, 542] width 58 height 10
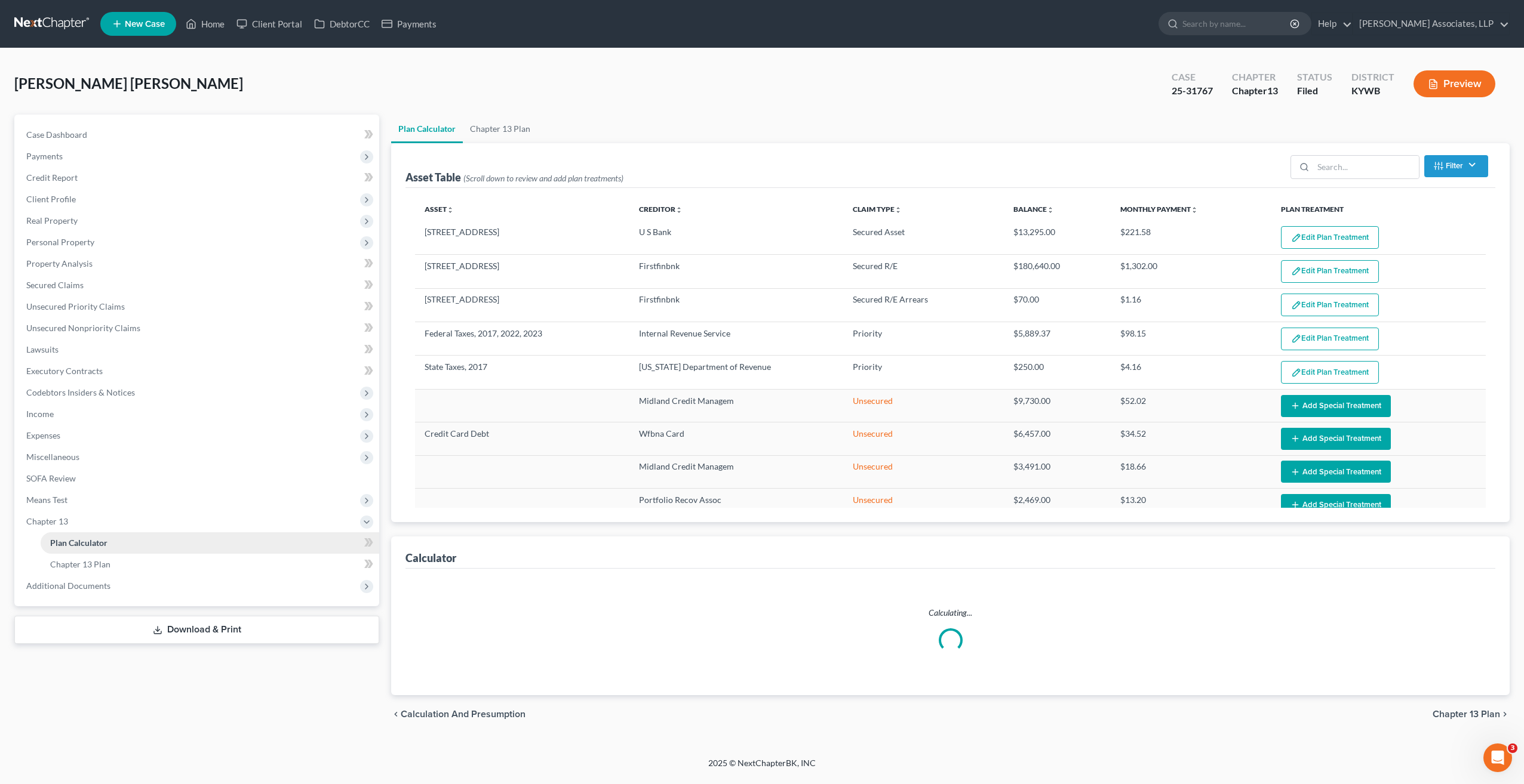
select select "59"
